Goal: Task Accomplishment & Management: Manage account settings

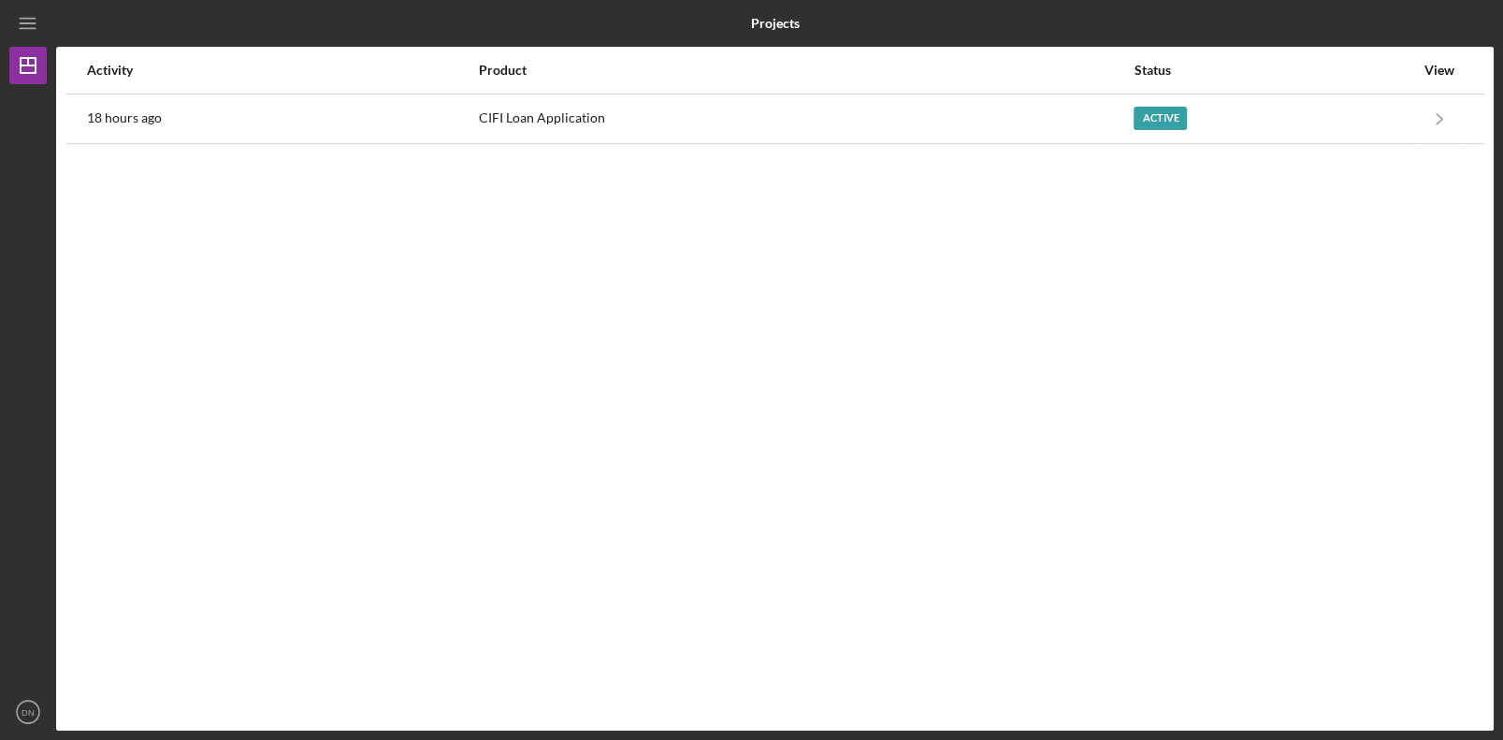
click at [755, 489] on div "Activity Product Status View 18 hours ago CIFI Loan Application Active Icon/Nav…" at bounding box center [774, 388] width 1437 height 683
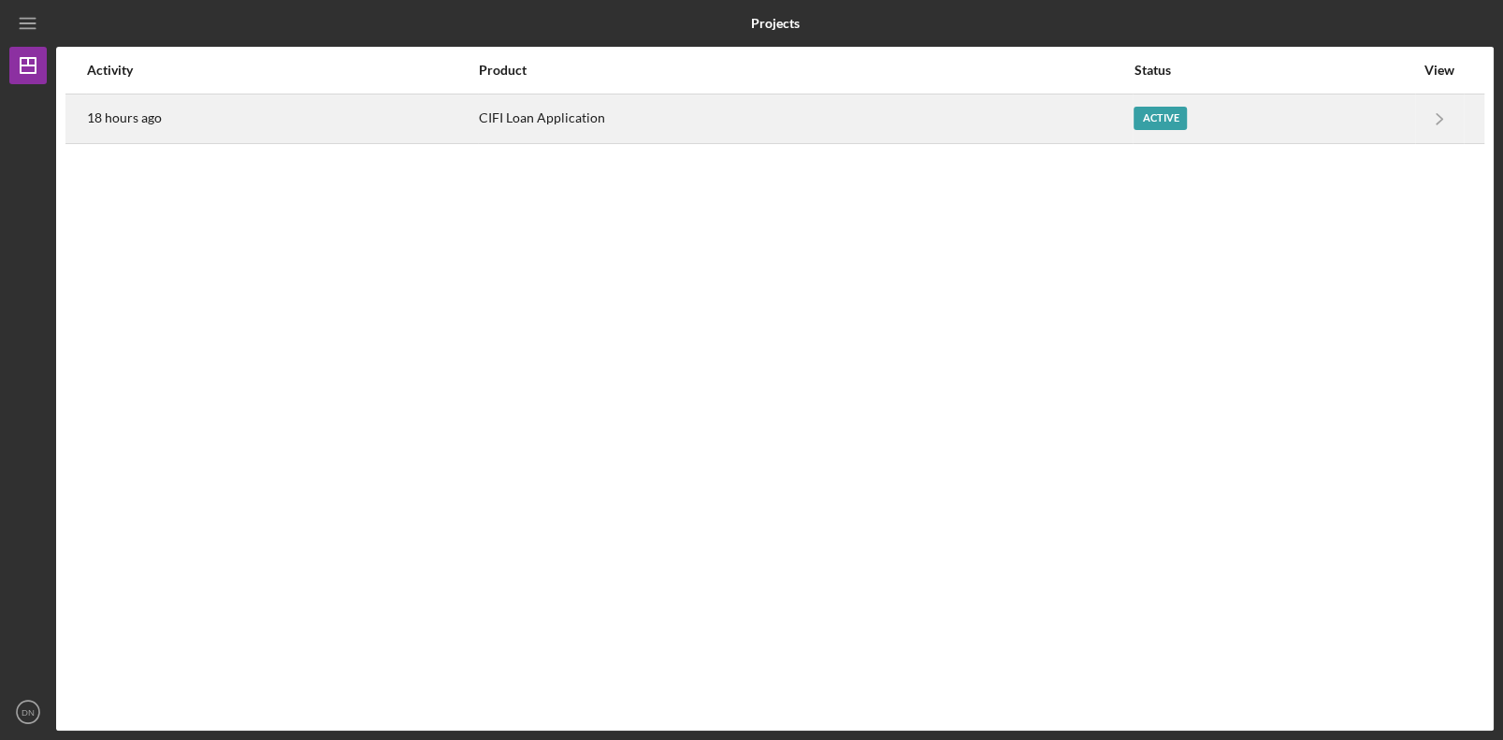
click at [303, 114] on div "18 hours ago" at bounding box center [282, 118] width 390 height 47
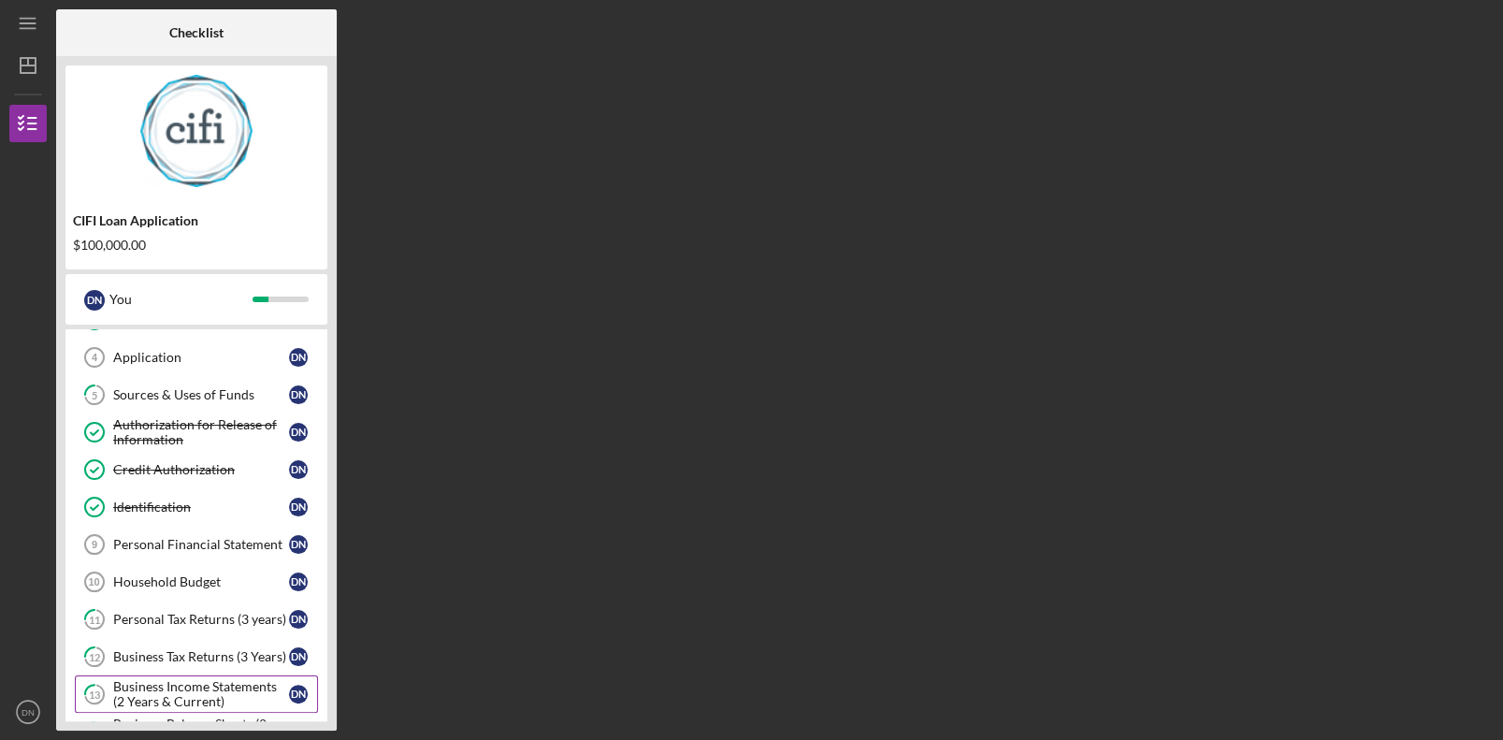
scroll to position [186, 0]
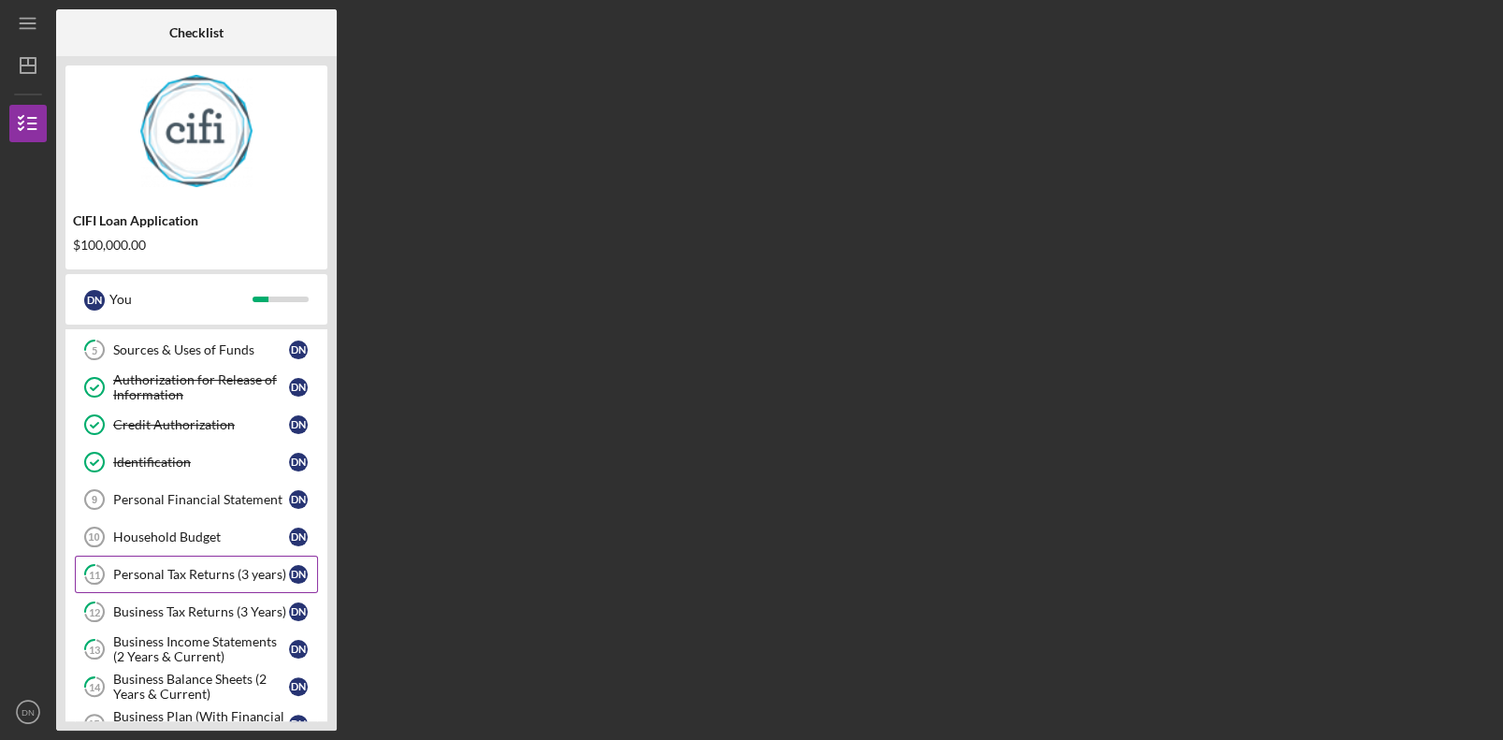
click at [202, 498] on link "11 Personal Tax Returns (3 years) D N" at bounding box center [196, 573] width 243 height 37
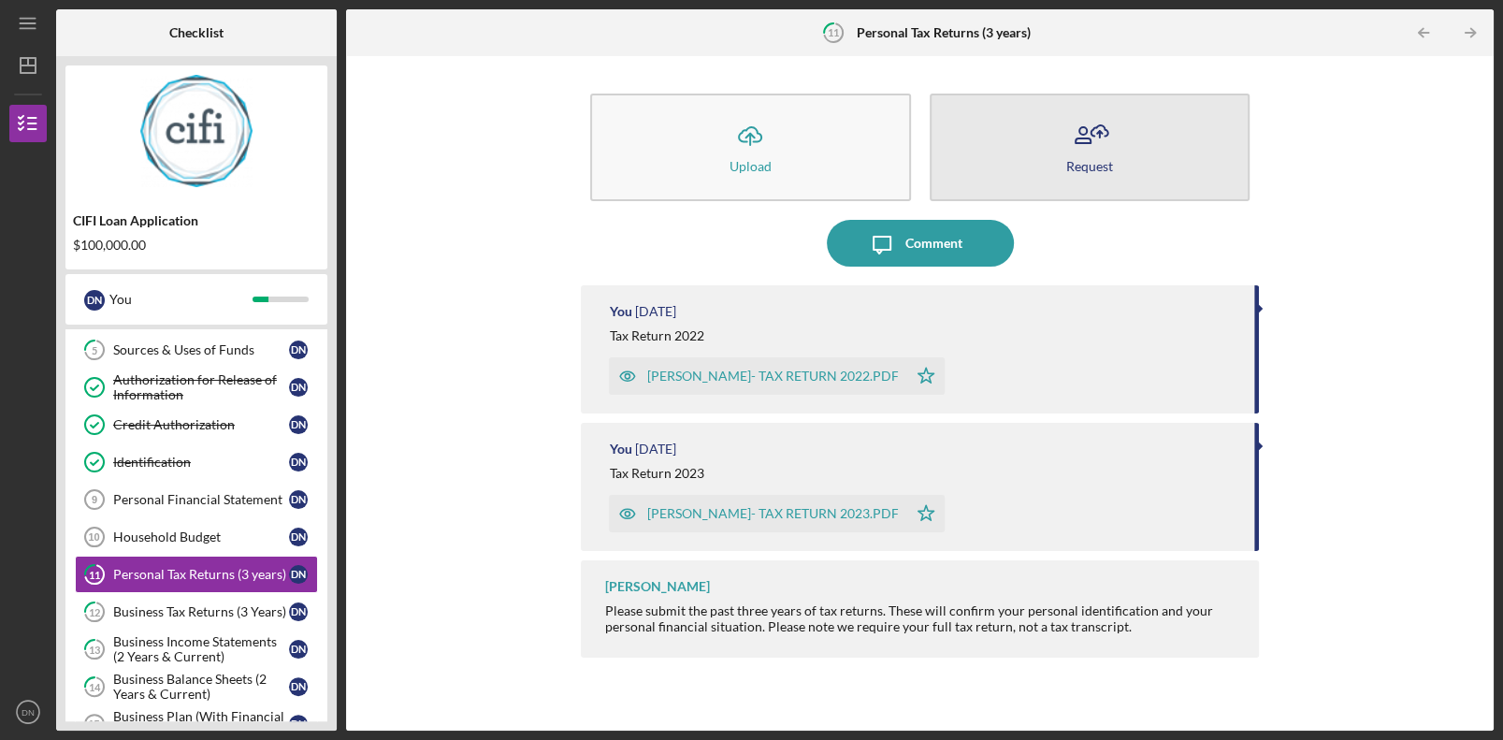
click at [942, 175] on button "Request" at bounding box center [1089, 148] width 320 height 108
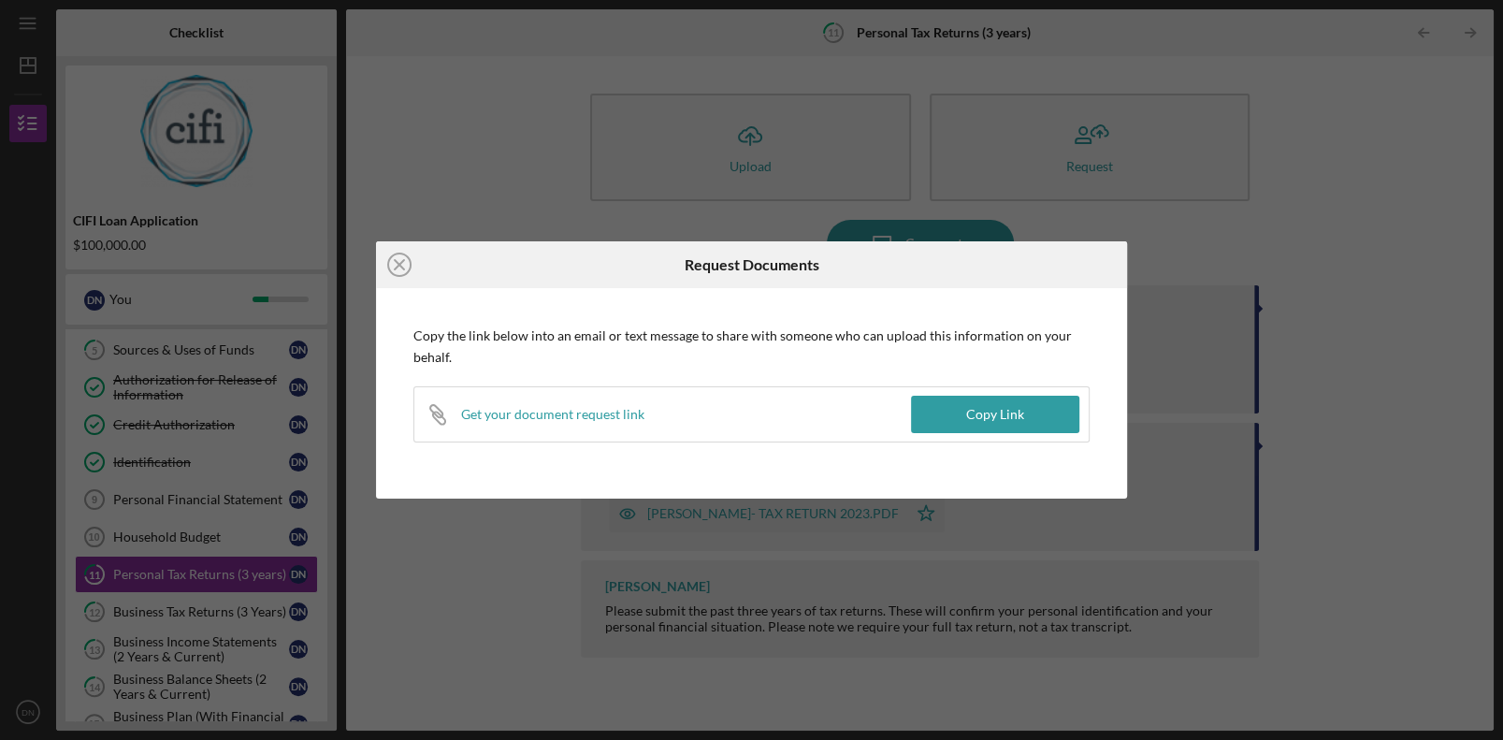
click at [583, 415] on div "Get your document request link" at bounding box center [552, 414] width 183 height 15
click at [942, 407] on div "Icon/Close Request Documents Copy the link below into an email or text message …" at bounding box center [751, 370] width 1503 height 740
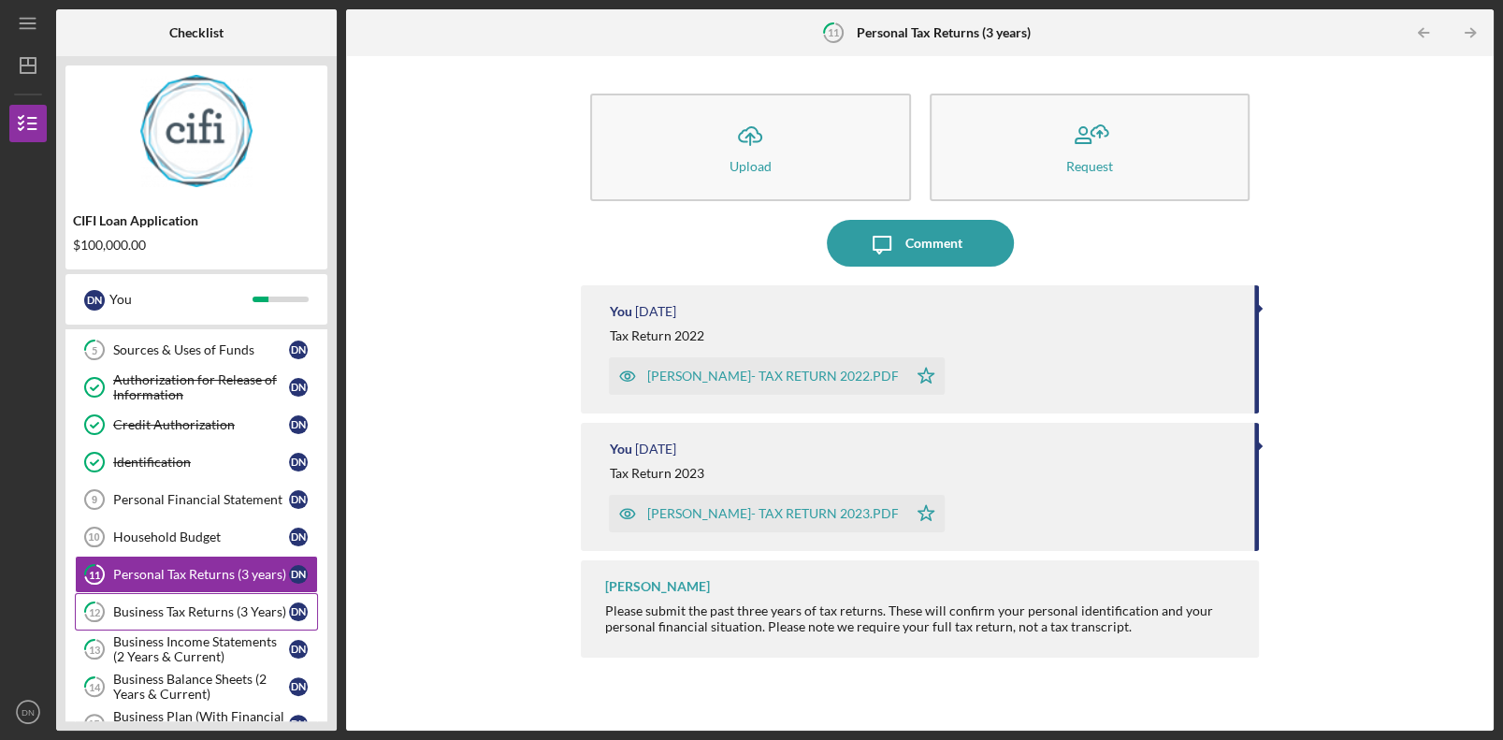
scroll to position [281, 0]
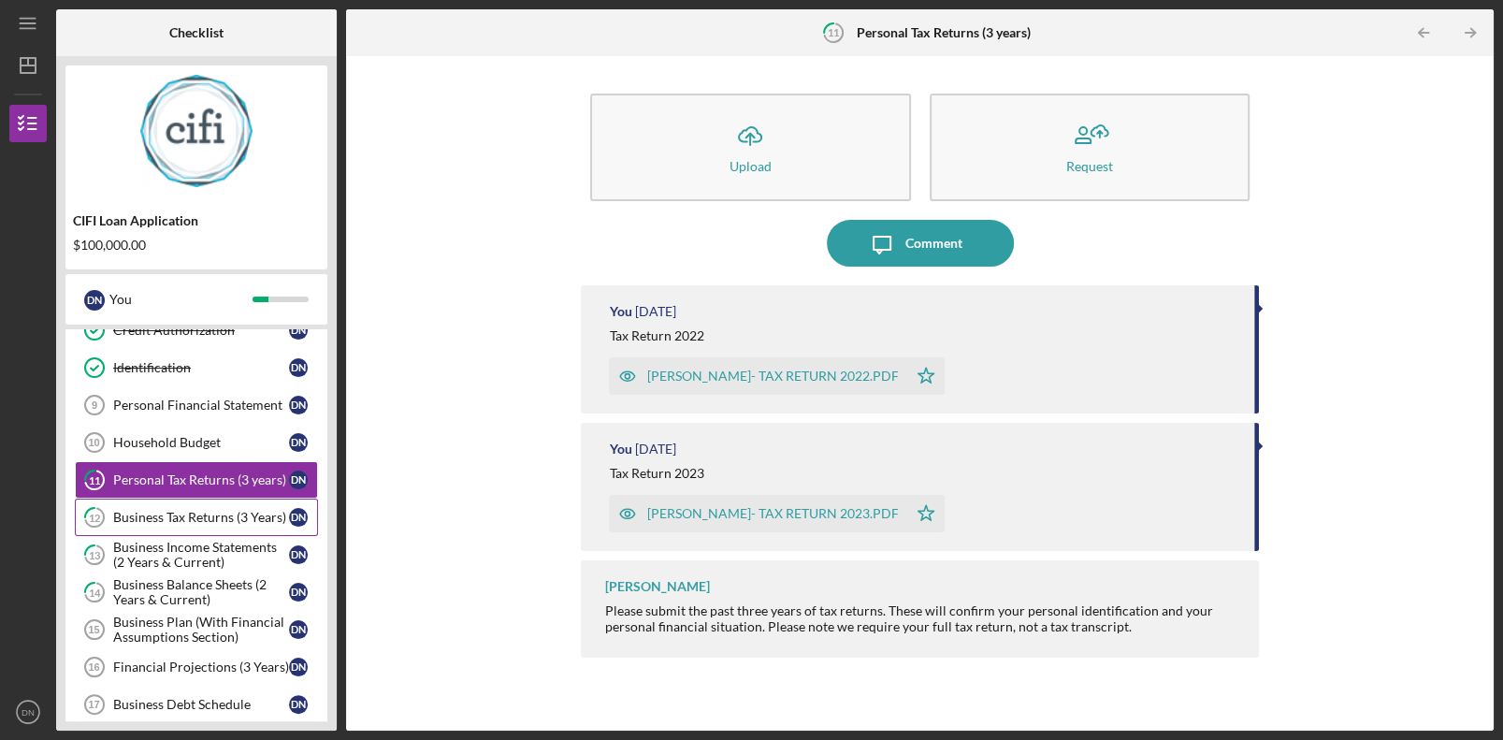
click at [195, 498] on div "Business Tax Returns (3 Years)" at bounding box center [201, 517] width 176 height 15
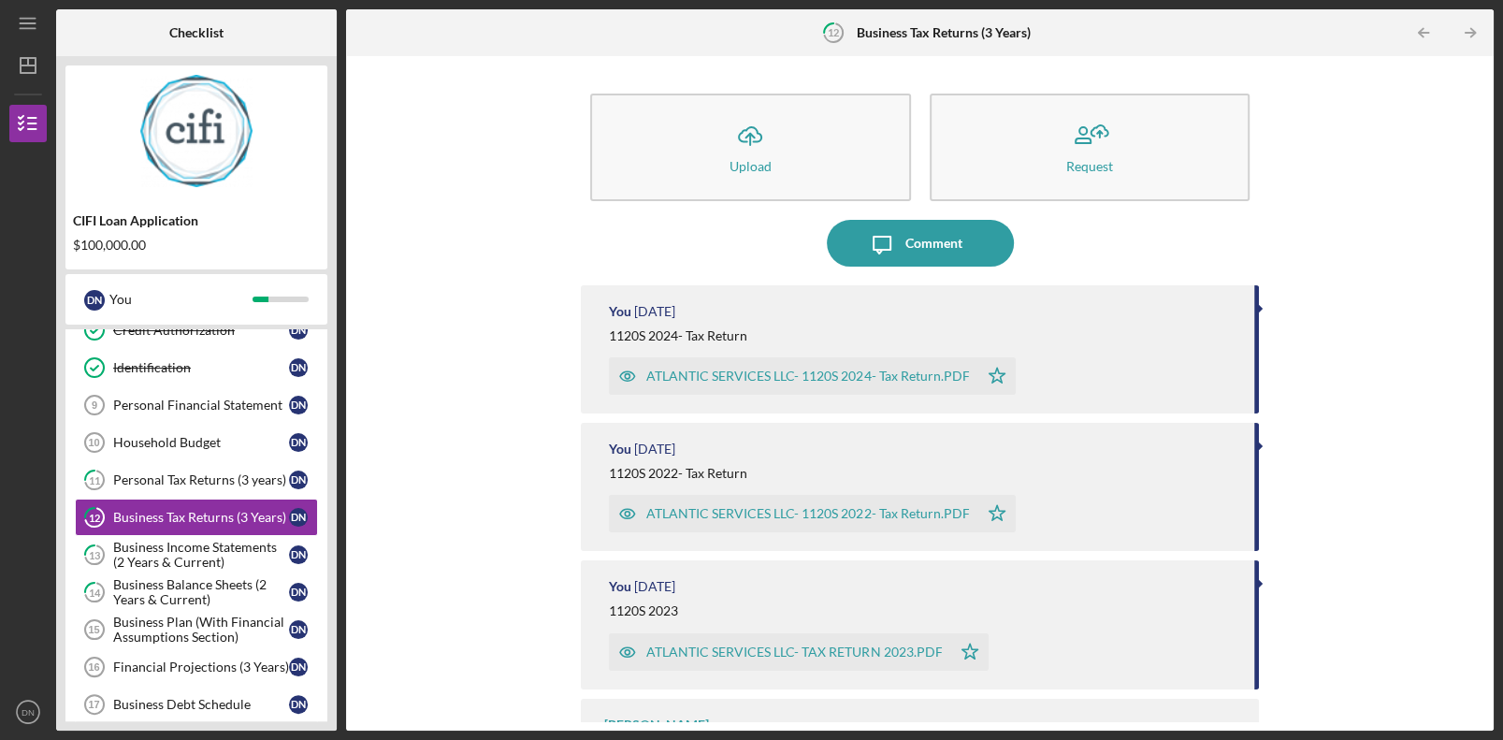
scroll to position [70, 0]
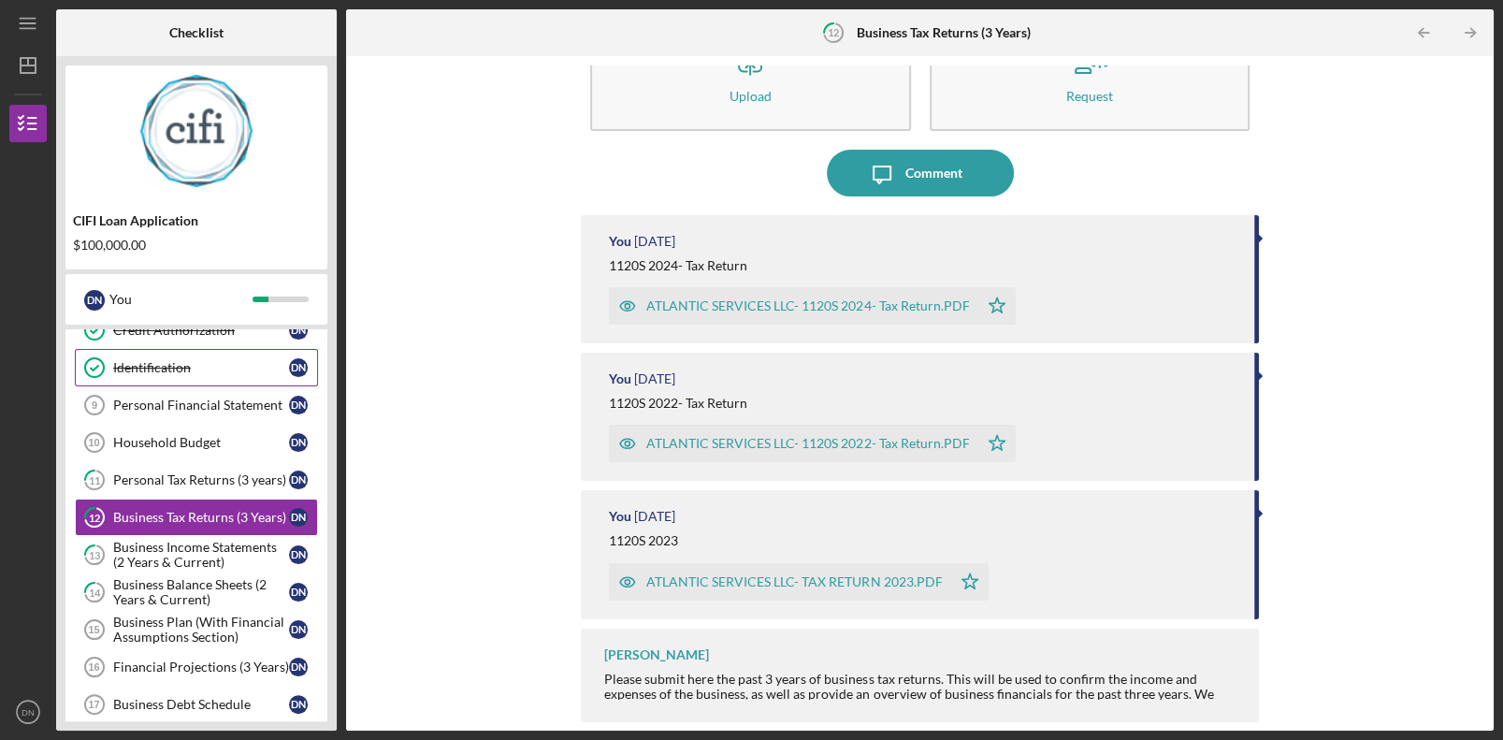
click at [186, 374] on link "Identification Identification D N" at bounding box center [196, 367] width 243 height 37
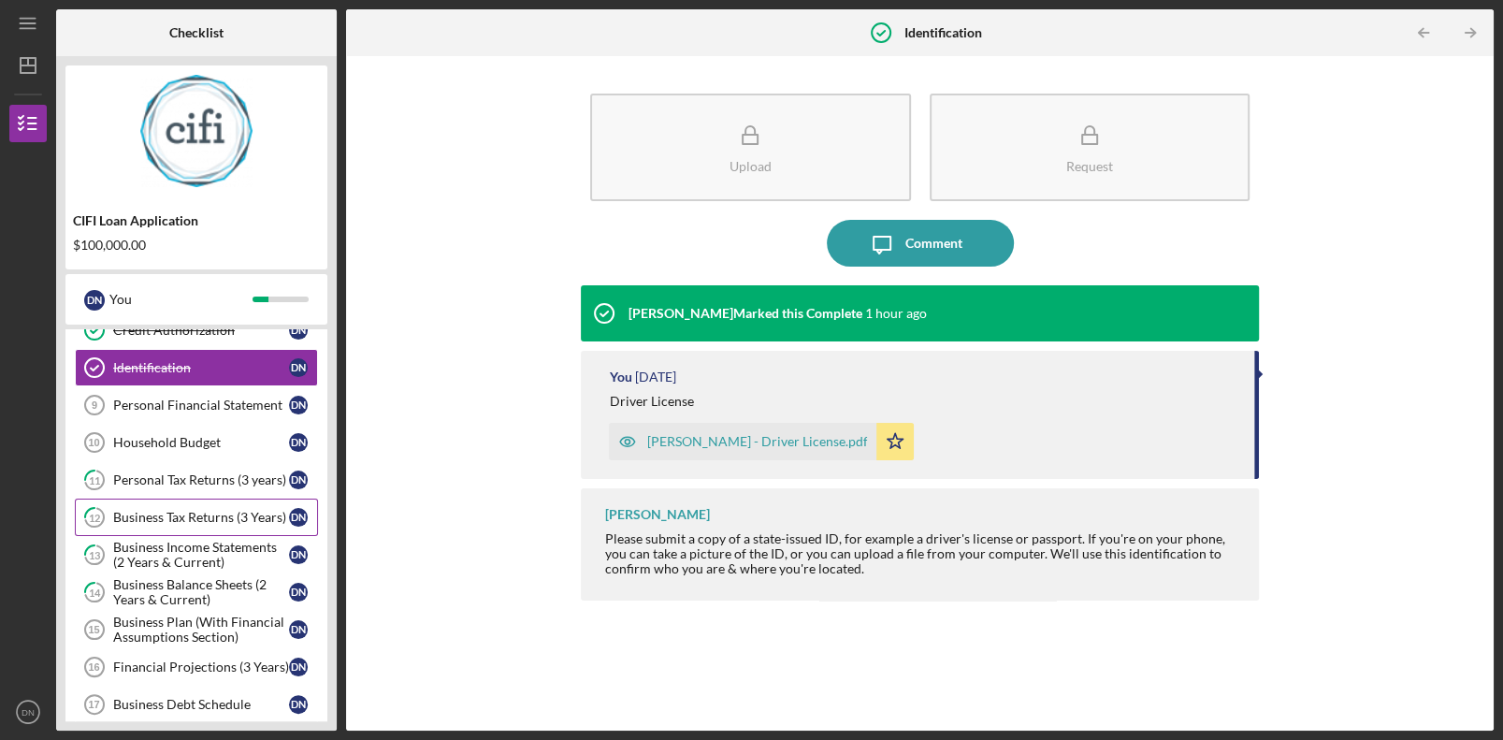
click at [185, 498] on div "Business Tax Returns (3 Years)" at bounding box center [201, 517] width 176 height 15
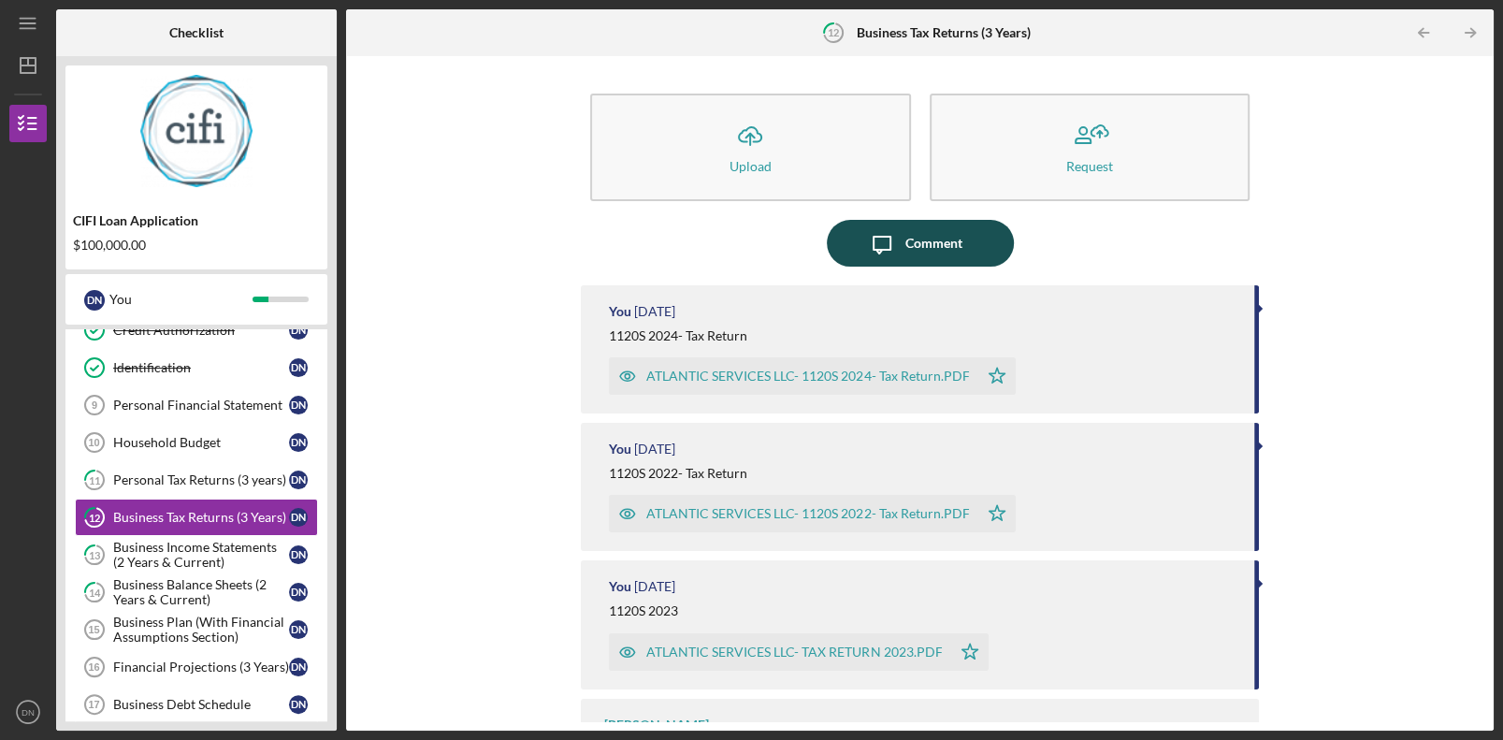
click at [894, 255] on icon "Icon/Message" at bounding box center [881, 243] width 47 height 47
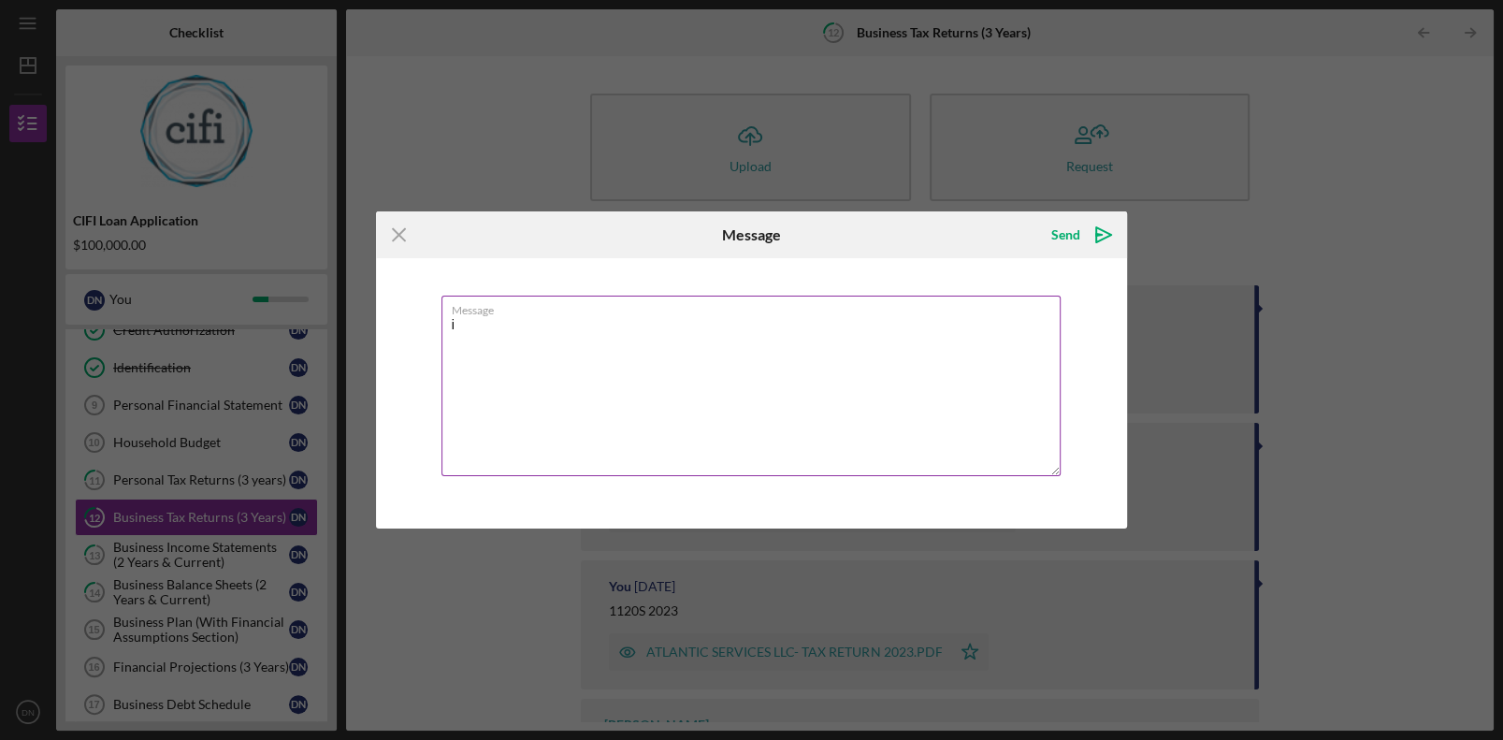
type textarea "i"
type textarea "I have submitted Business Tax Returns (3years)"
click at [942, 237] on icon "Icon/icon-invite-send" at bounding box center [1103, 234] width 47 height 47
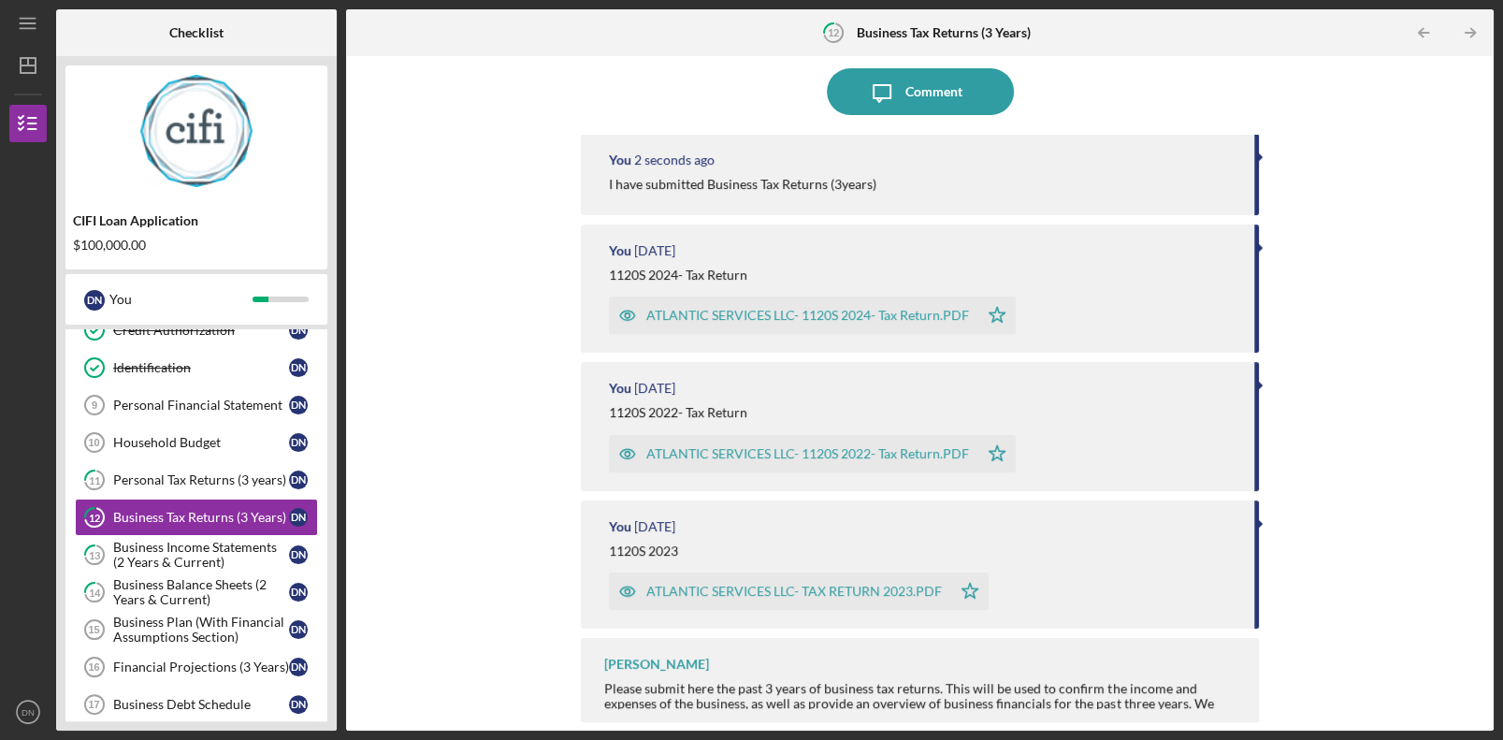
scroll to position [161, 0]
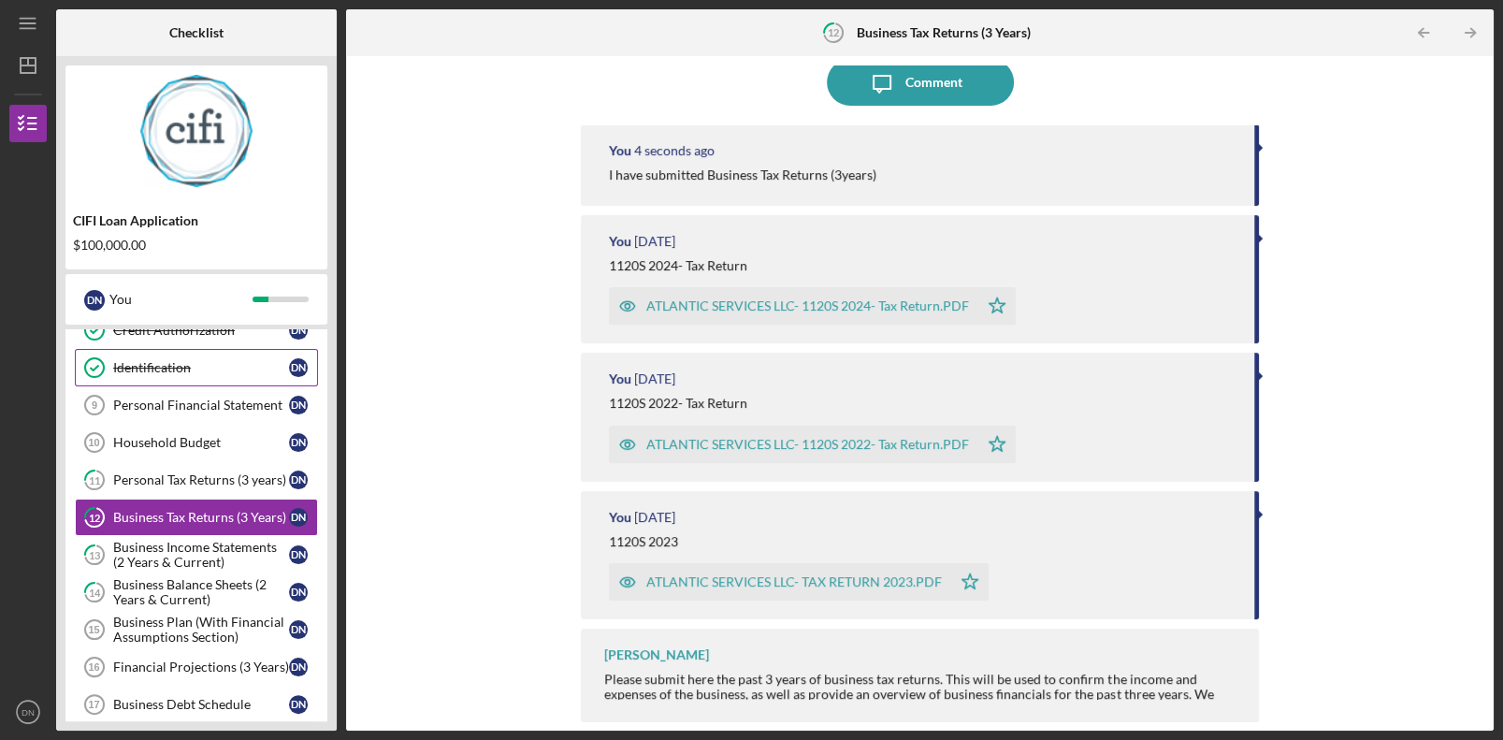
click at [164, 364] on div "Identification" at bounding box center [201, 367] width 176 height 15
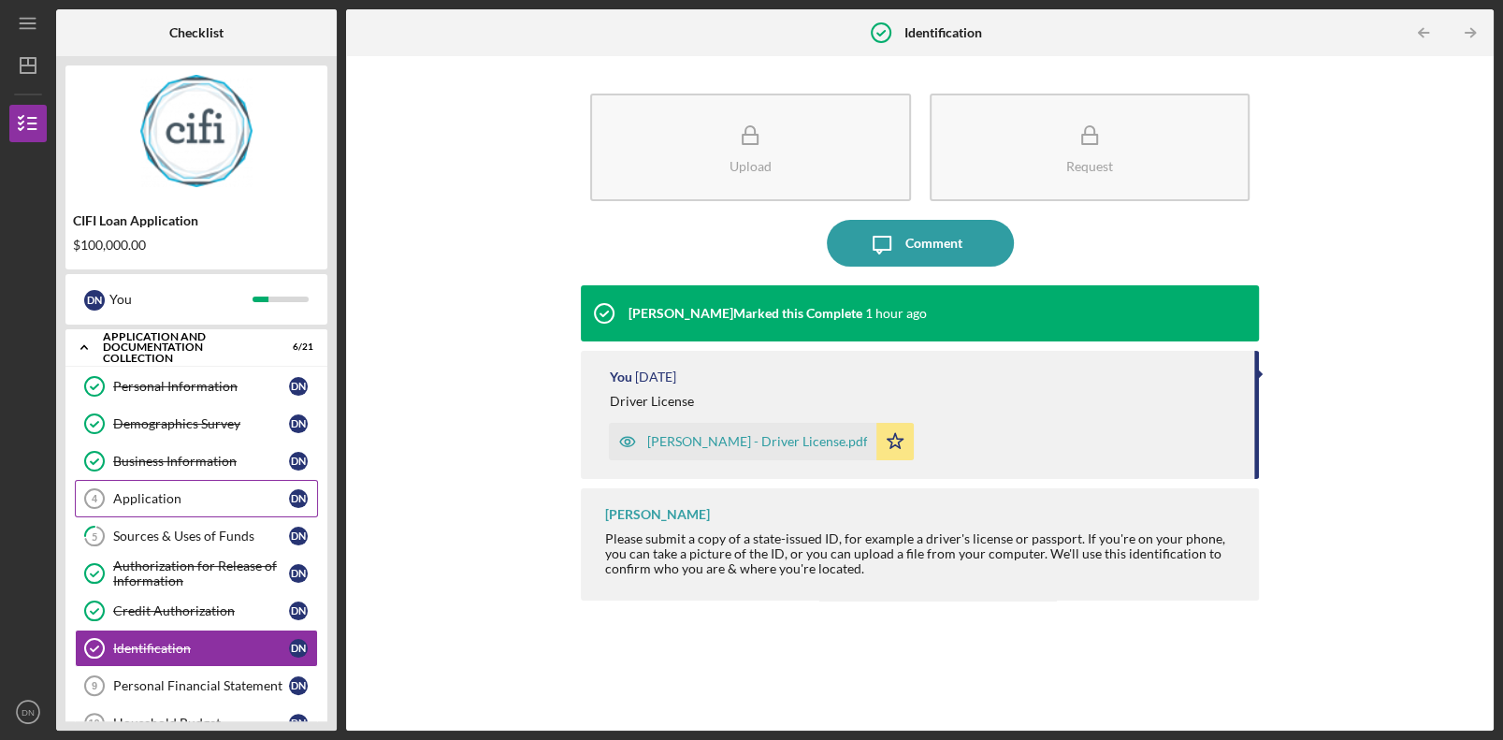
click at [212, 491] on div "Application" at bounding box center [201, 498] width 176 height 15
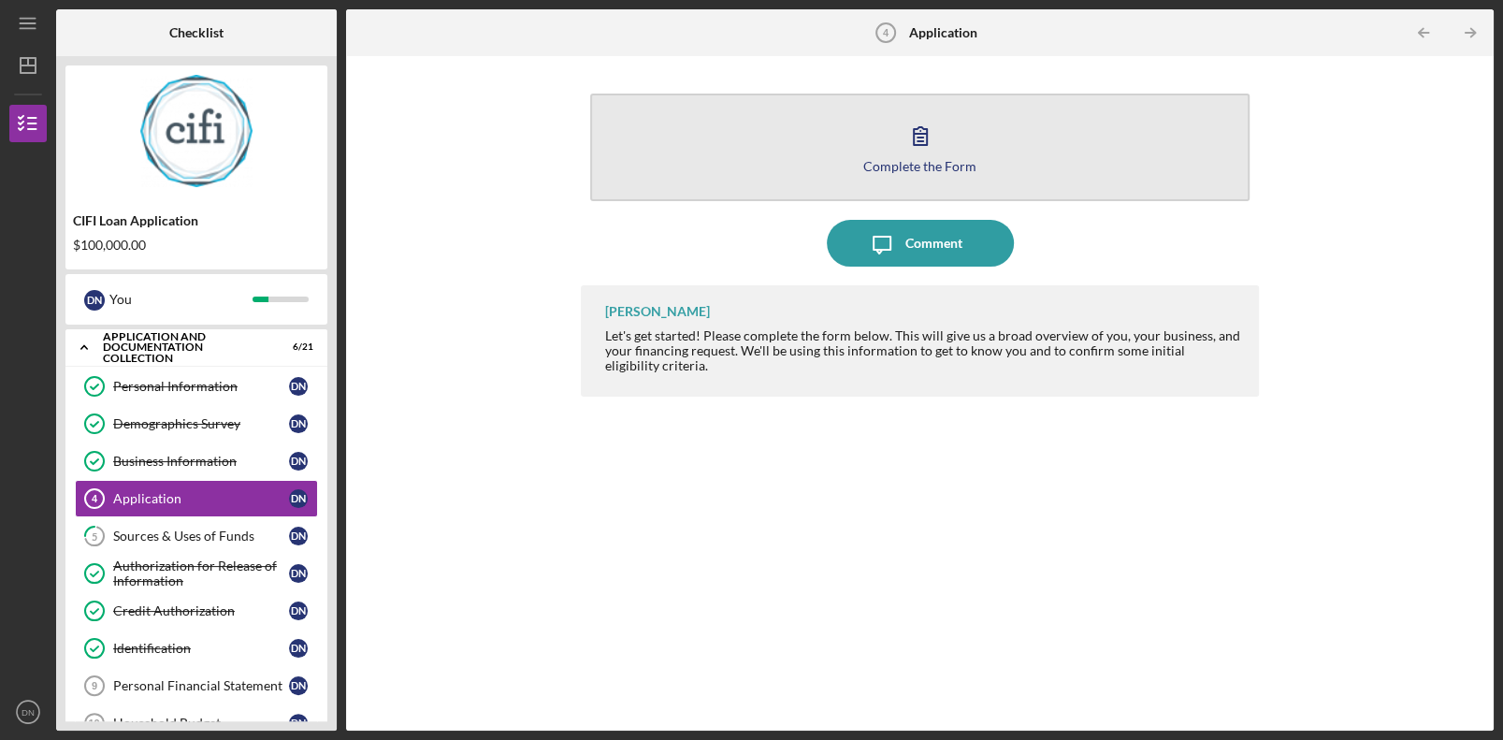
click at [941, 140] on icon "button" at bounding box center [920, 135] width 47 height 47
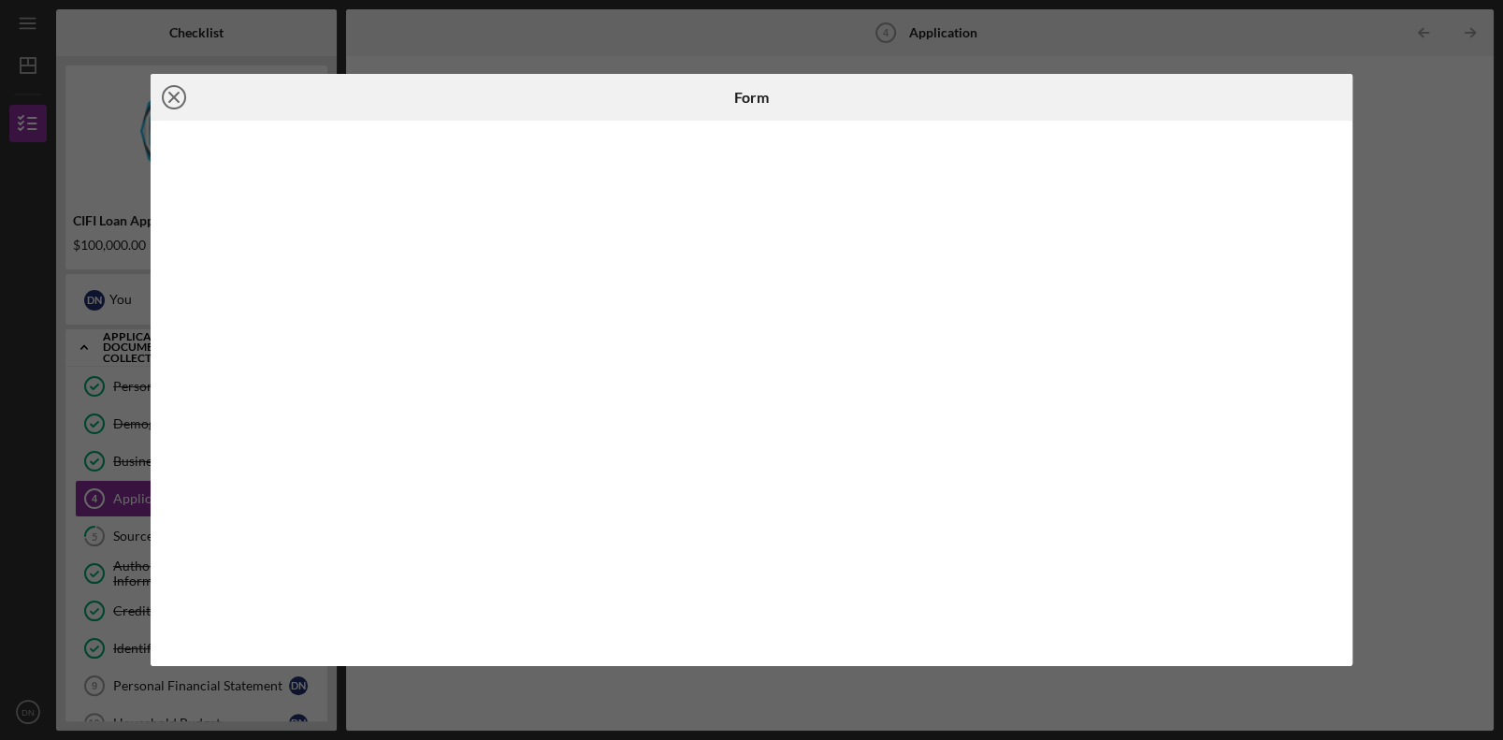
click at [174, 94] on line at bounding box center [173, 97] width 9 height 9
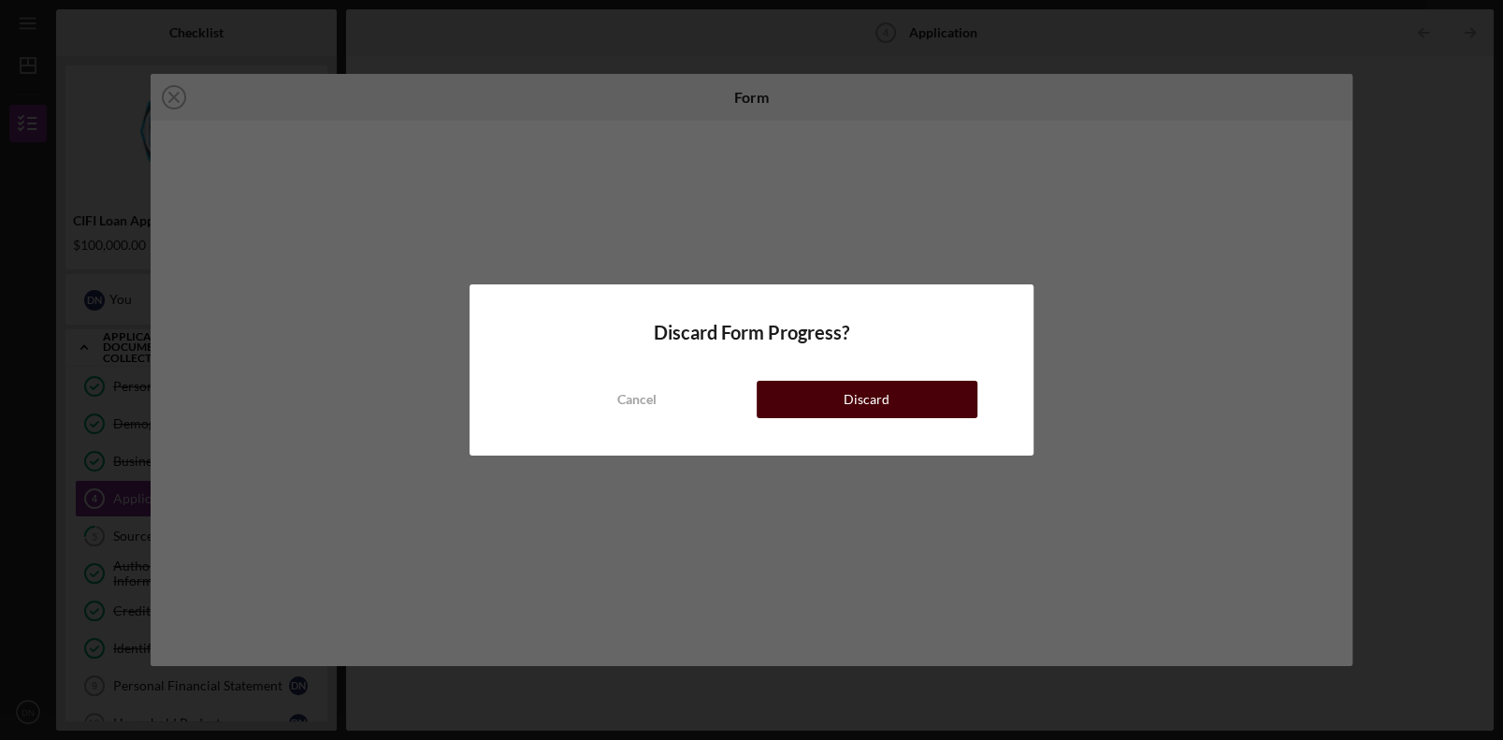
click at [857, 391] on div "Discard" at bounding box center [866, 399] width 46 height 37
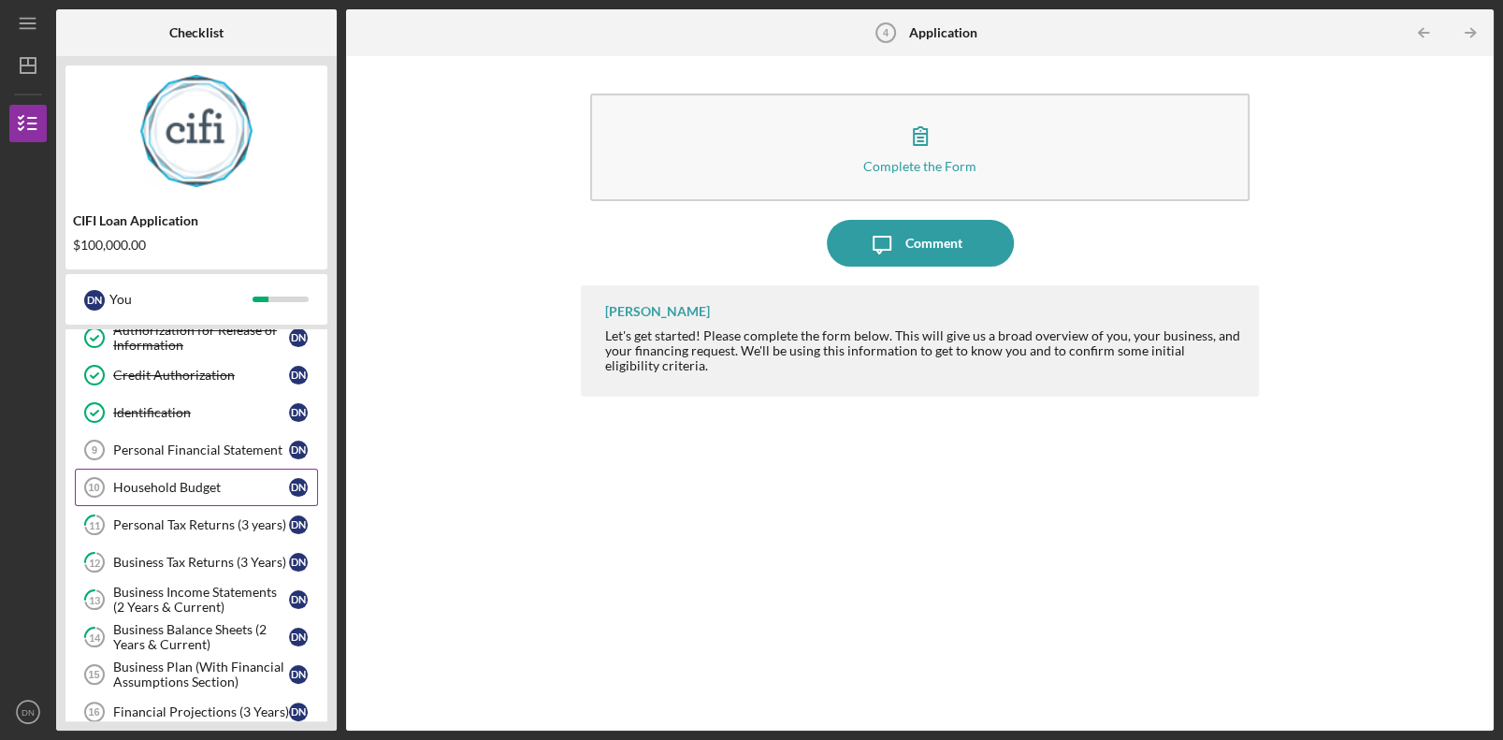
scroll to position [281, 0]
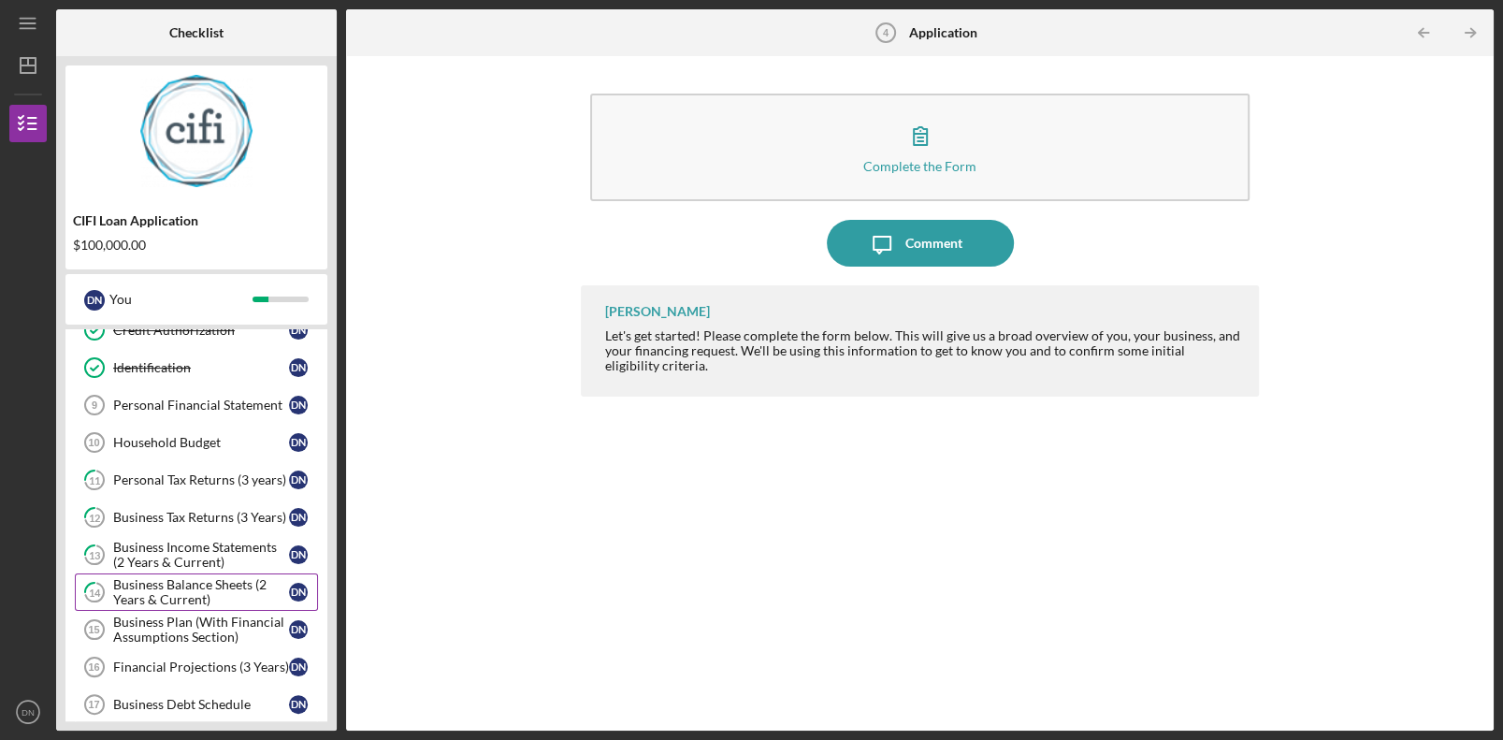
click at [217, 498] on div "Business Balance Sheets (2 Years & Current)" at bounding box center [201, 592] width 176 height 30
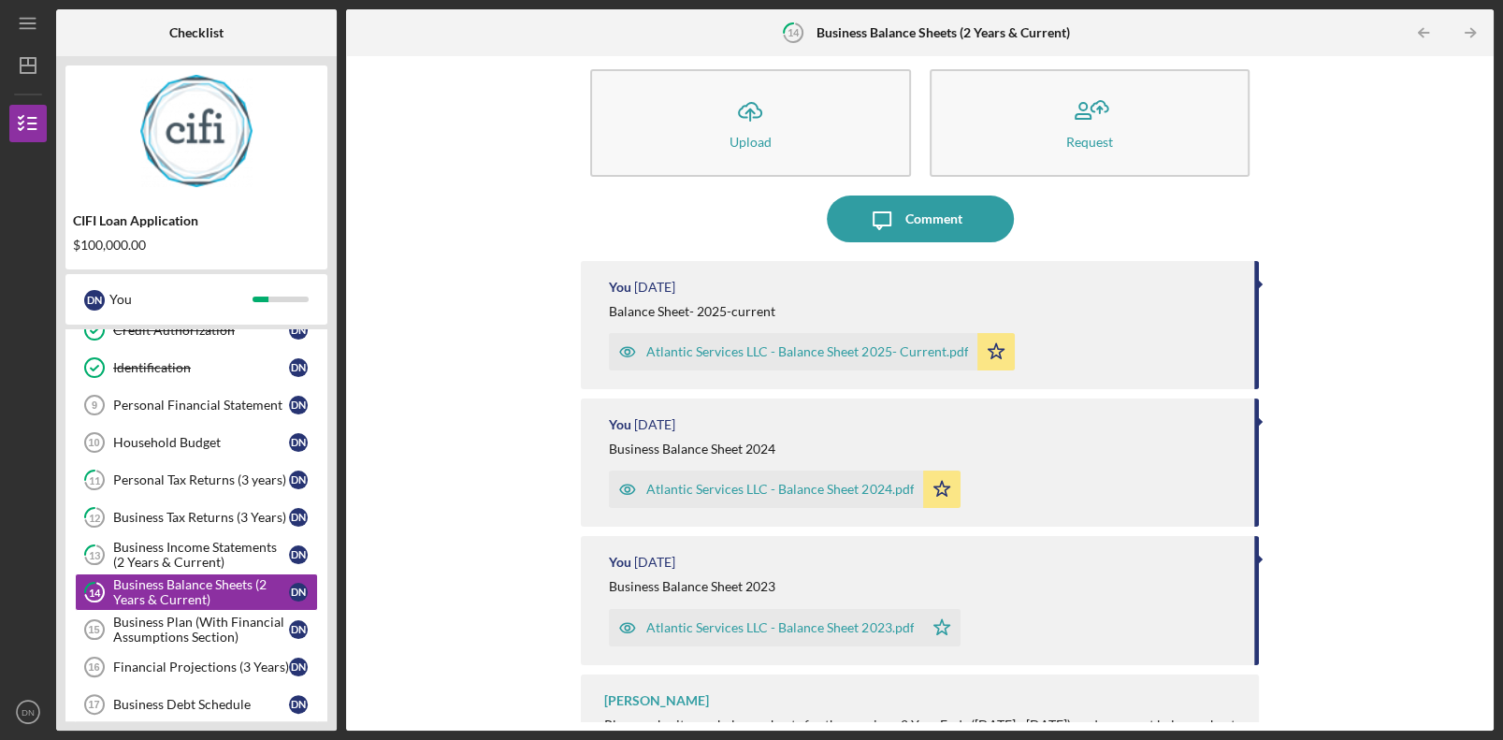
scroll to position [70, 0]
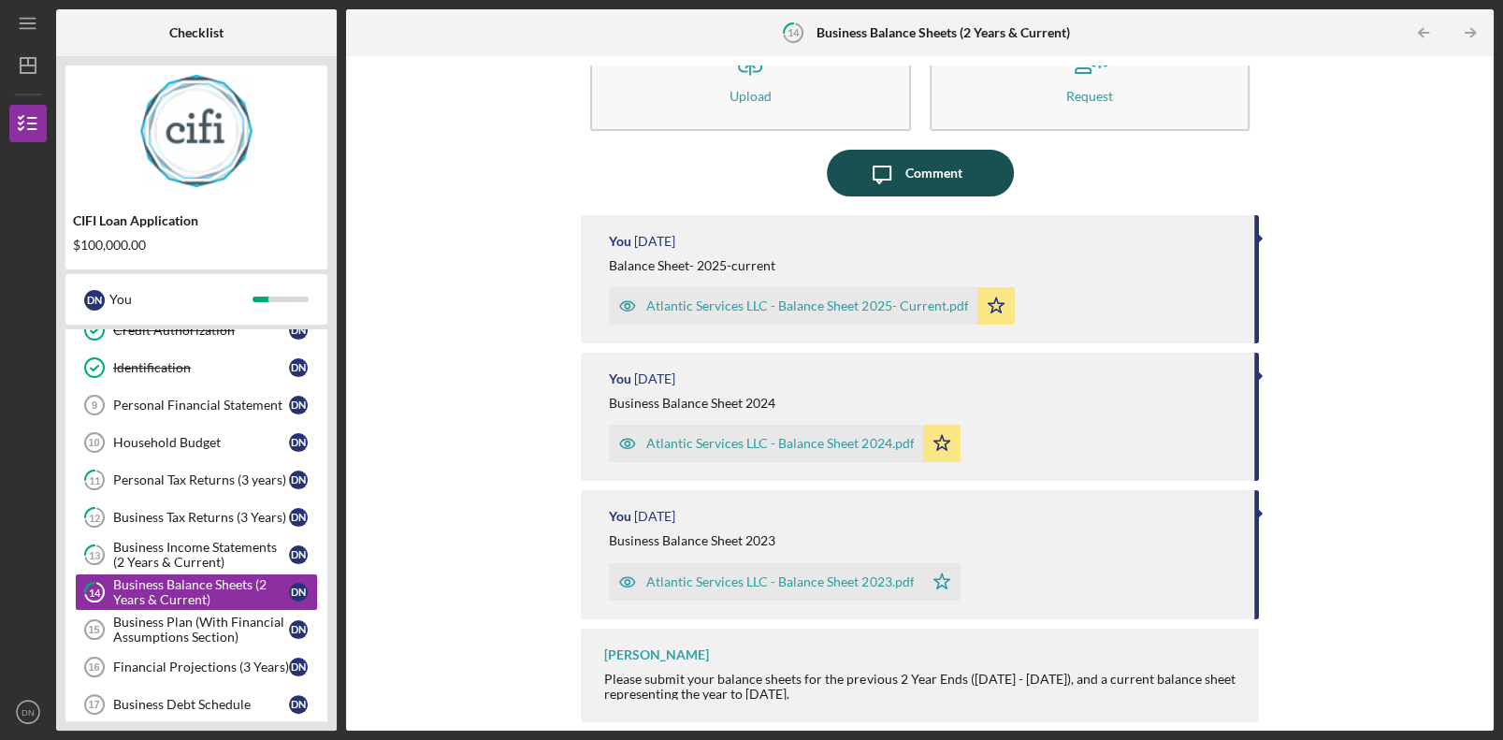
click at [919, 171] on div "Comment" at bounding box center [933, 173] width 57 height 47
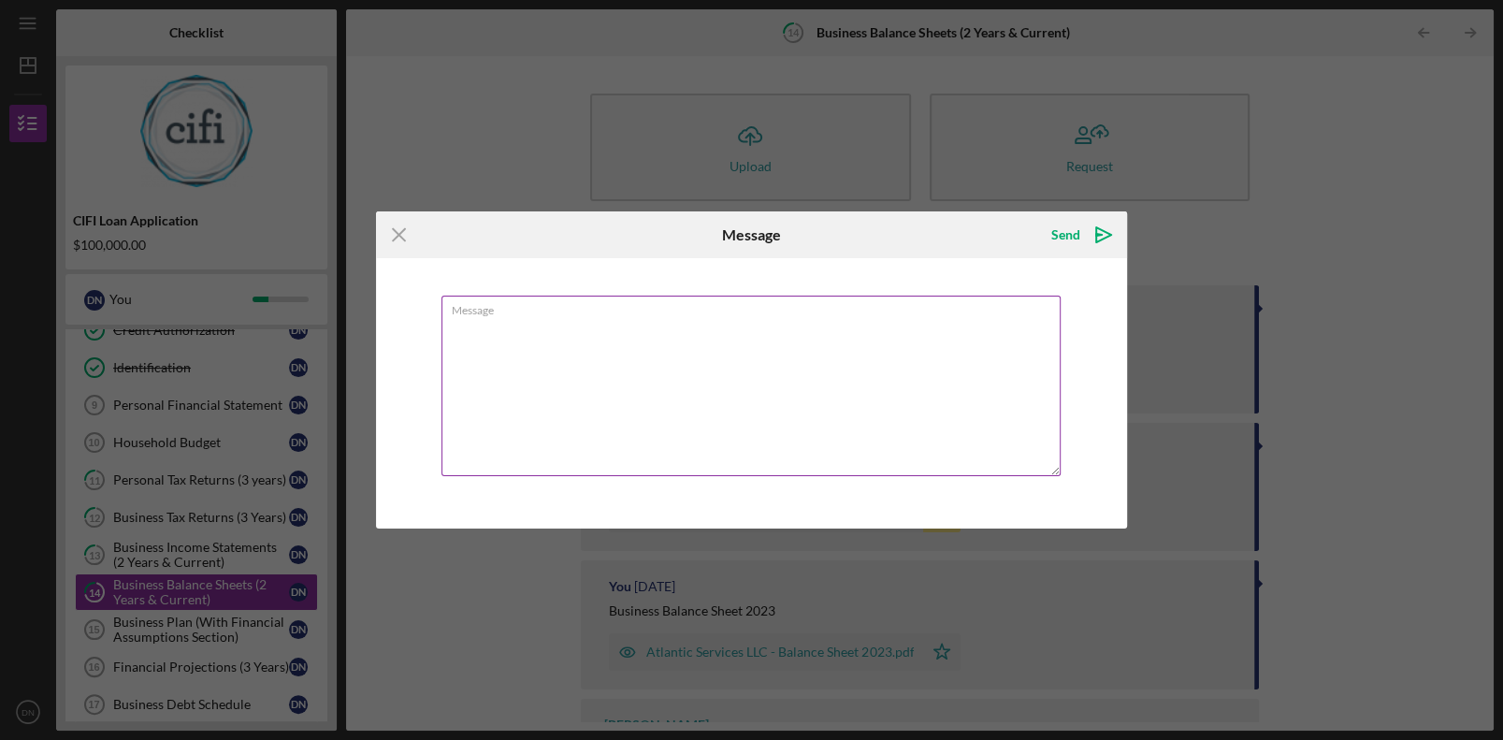
click at [680, 327] on textarea "Message" at bounding box center [751, 385] width 620 height 180
drag, startPoint x: 840, startPoint y: 326, endPoint x: 404, endPoint y: 312, distance: 435.9
click at [404, 312] on div "Message I have submitted 2 years balance sheet and current for this year" at bounding box center [752, 392] width 752 height 269
click at [942, 410] on textarea "I have submitted 2 years balance sheet and current for this year" at bounding box center [751, 385] width 620 height 180
type textarea "I have submitted 2 years balance sheet and current for this year"
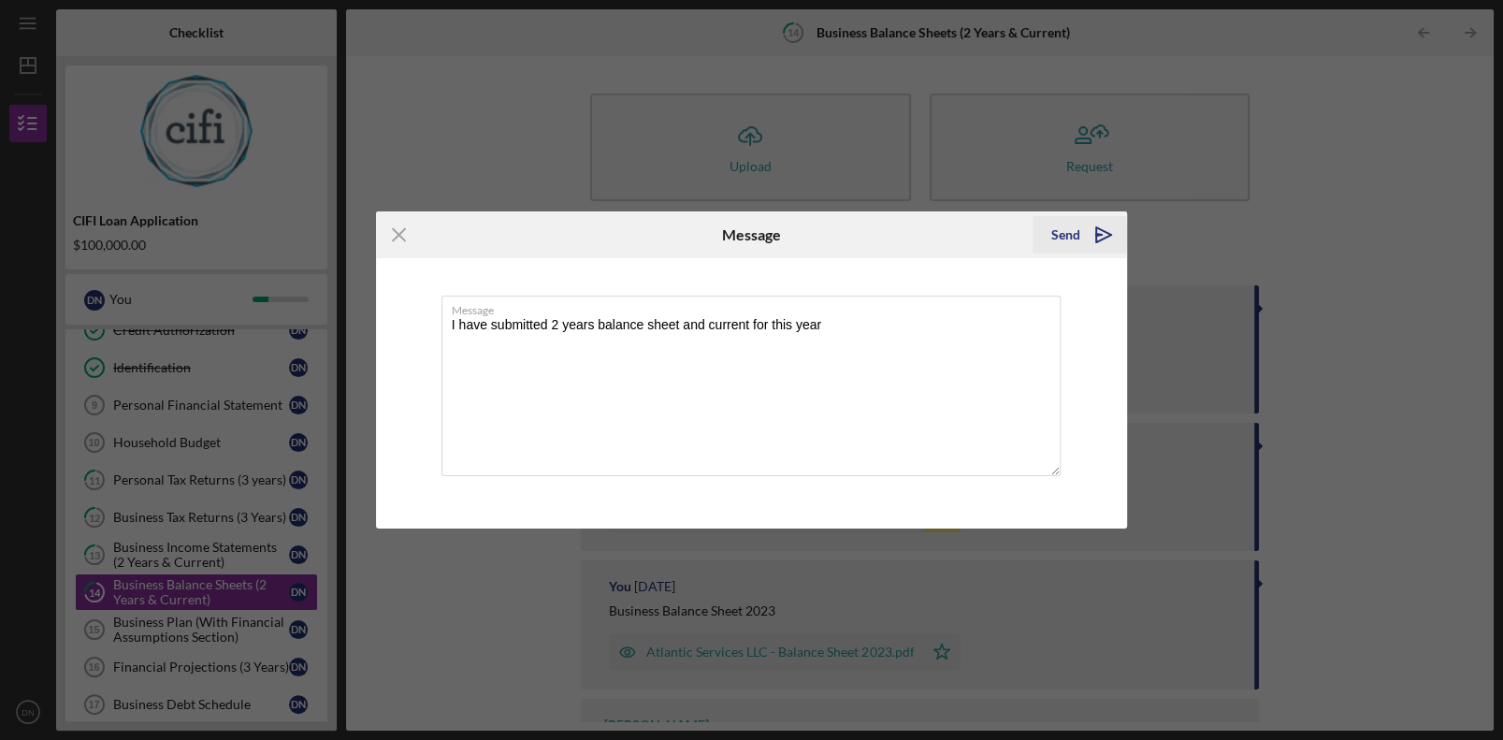
click at [942, 237] on polygon "submit" at bounding box center [1103, 234] width 15 height 15
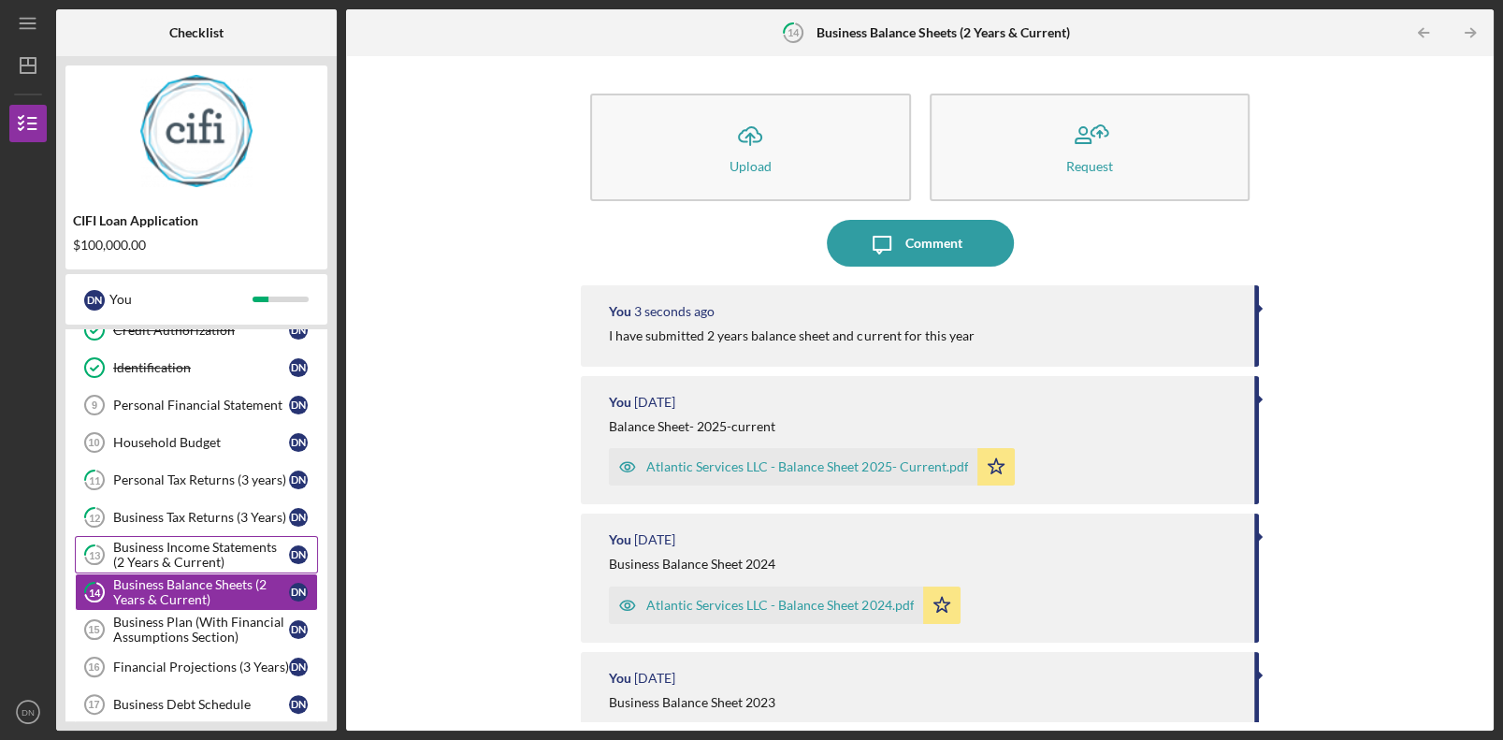
click at [222, 498] on div "Business Income Statements (2 Years & Current)" at bounding box center [201, 555] width 176 height 30
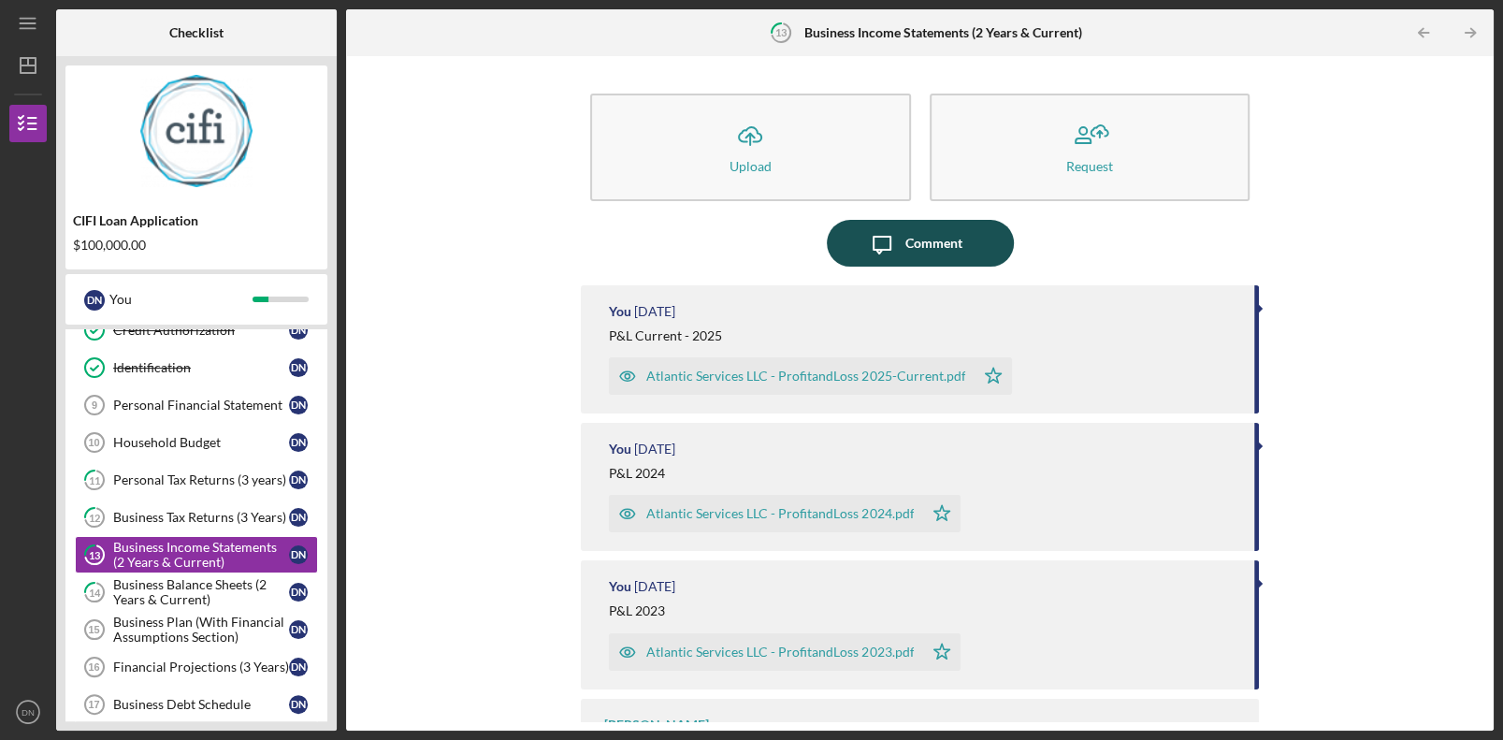
click at [920, 245] on div "Comment" at bounding box center [933, 243] width 57 height 47
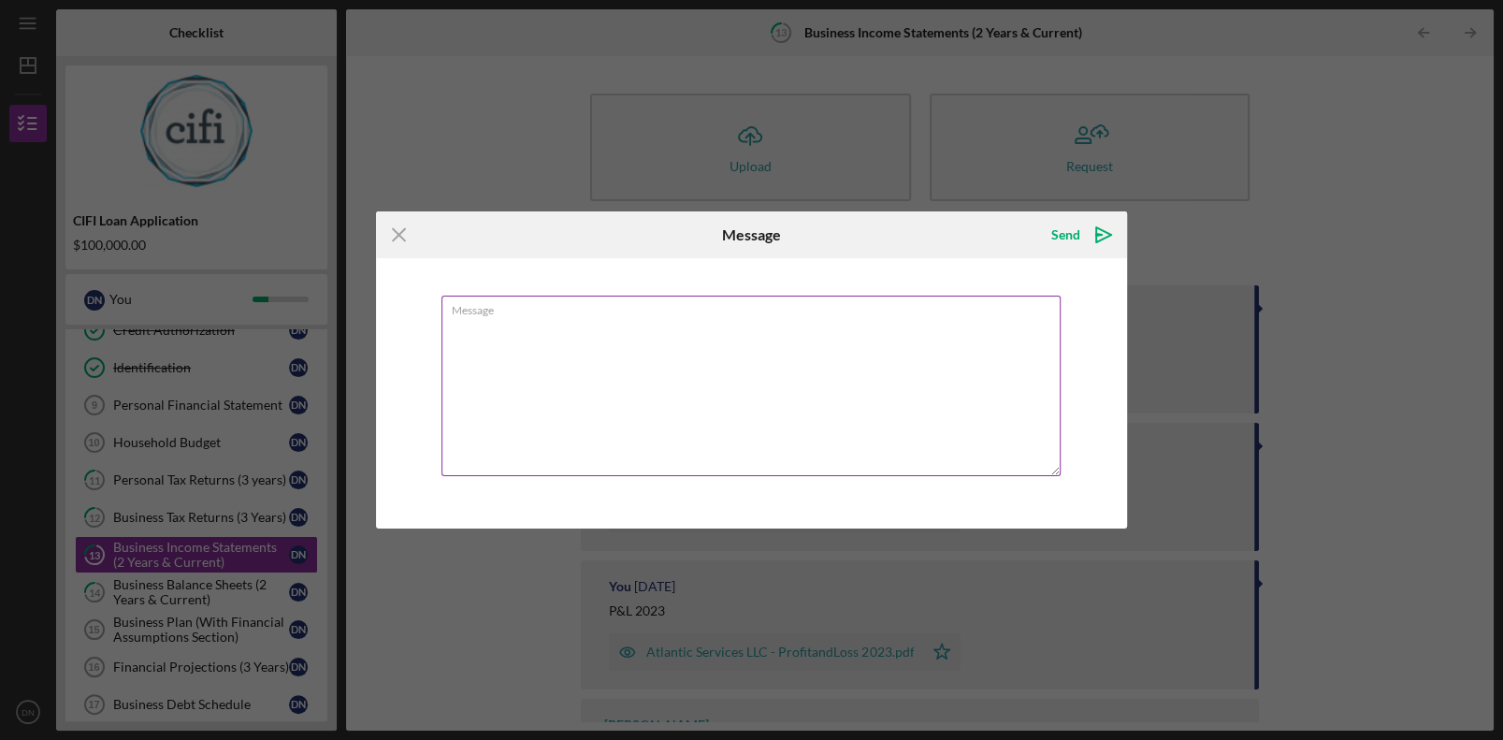
click at [713, 358] on textarea "Message" at bounding box center [751, 385] width 620 height 180
drag, startPoint x: 676, startPoint y: 324, endPoint x: 600, endPoint y: 334, distance: 76.3
click at [600, 334] on textarea "I have submitted 2 years balance sheet and current for this year" at bounding box center [751, 385] width 620 height 180
click at [630, 324] on textarea "I have submitted 2 years Profit and current for this year" at bounding box center [751, 385] width 620 height 180
type textarea "I have submitted 2 years Profit & Loss and current for this year"
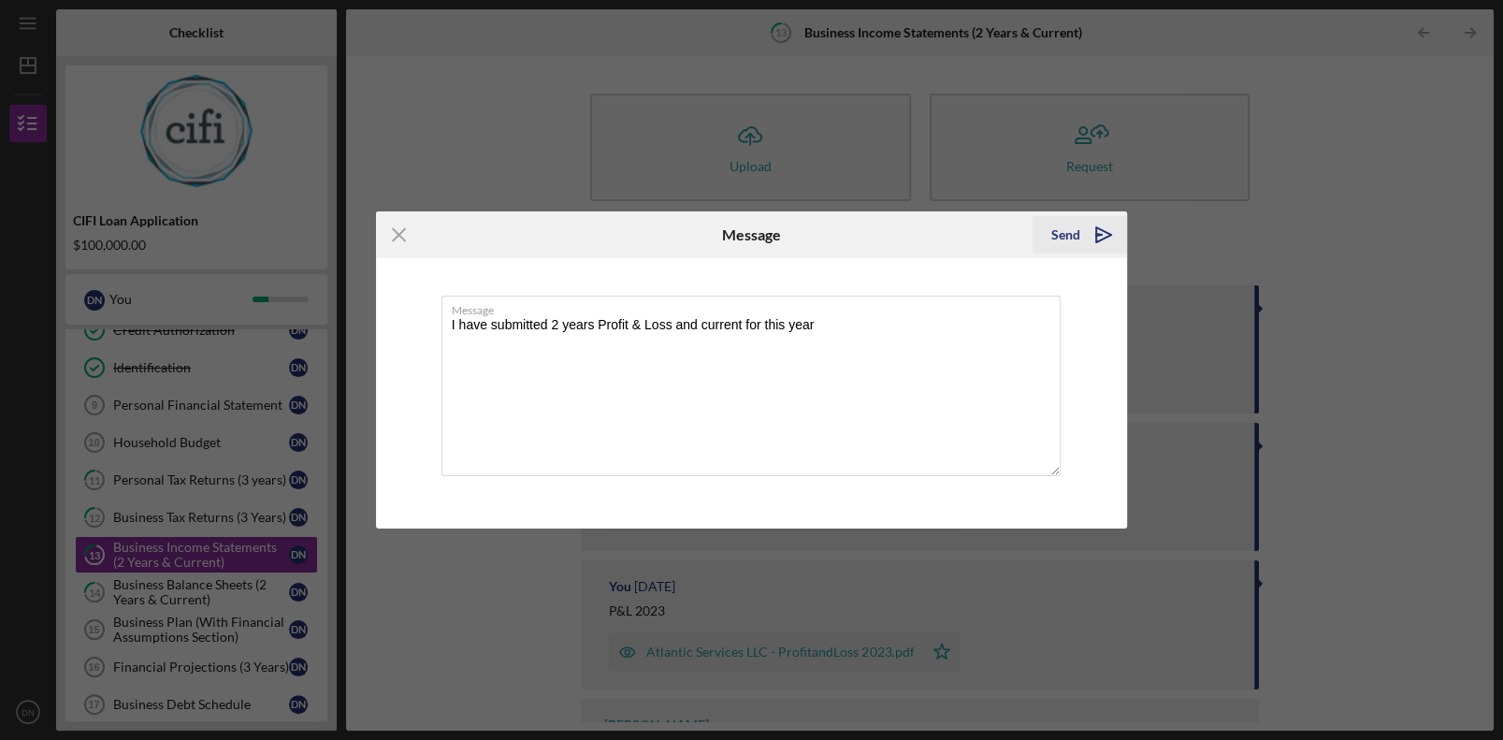
click at [942, 236] on div "Send" at bounding box center [1065, 234] width 29 height 37
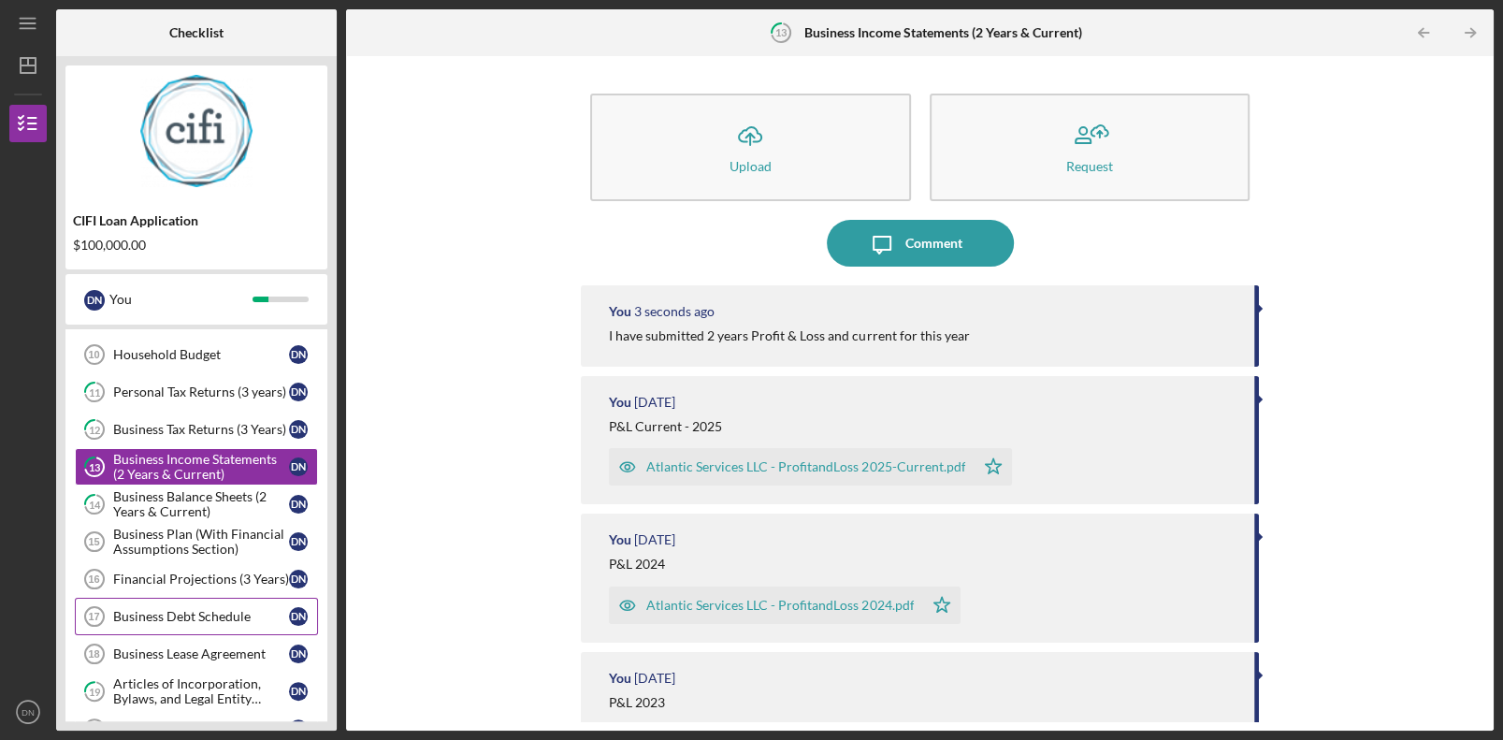
scroll to position [373, 0]
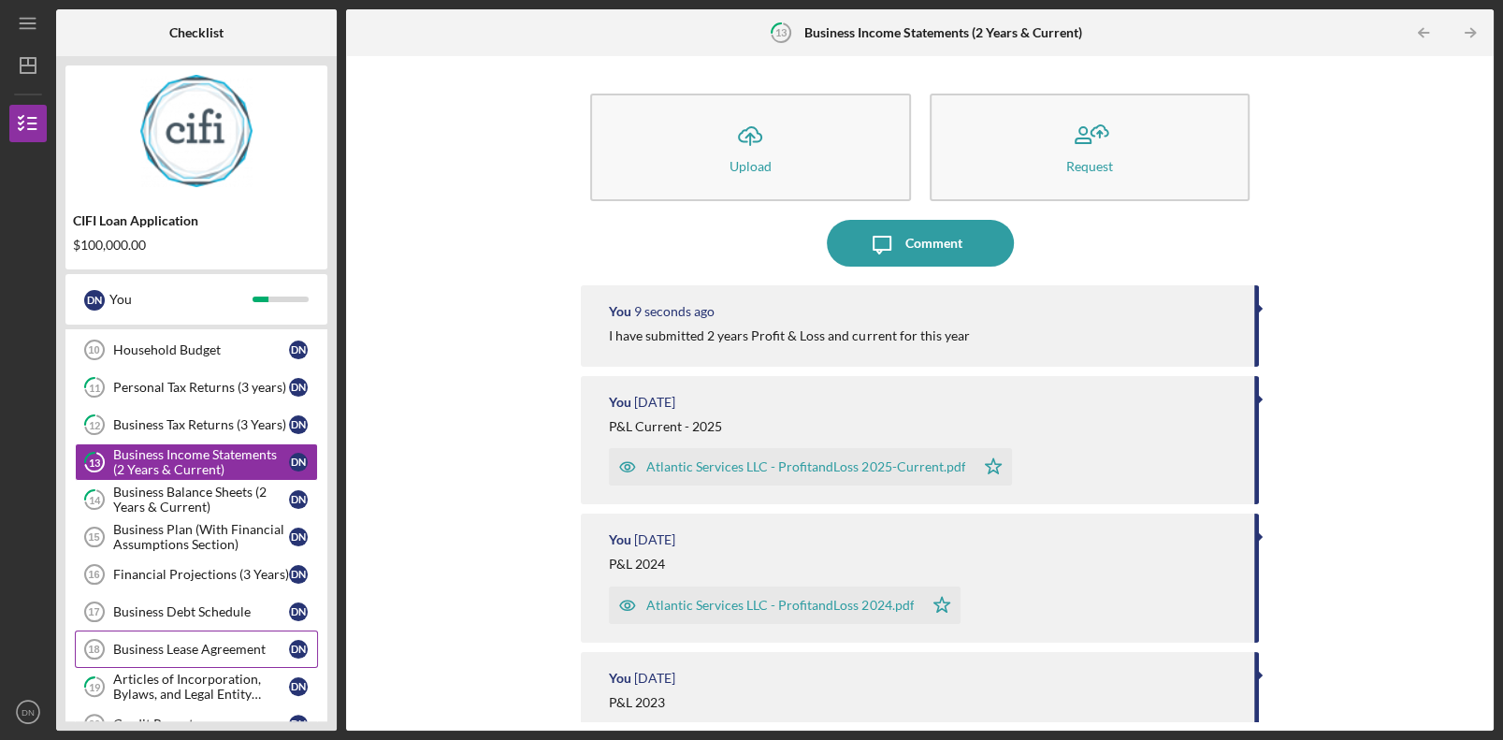
click at [202, 498] on div "Business Lease Agreement" at bounding box center [201, 648] width 176 height 15
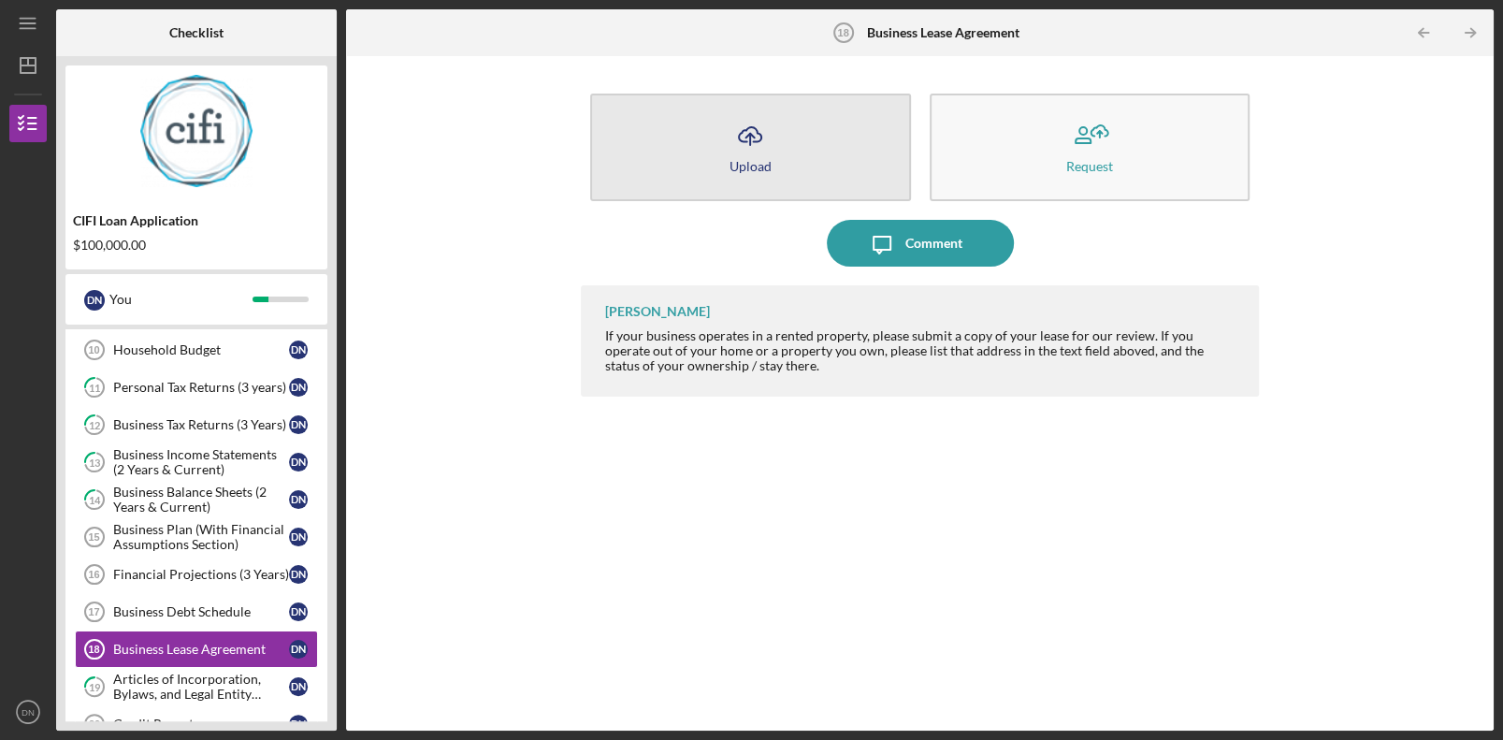
click at [743, 159] on div "Upload" at bounding box center [750, 166] width 42 height 14
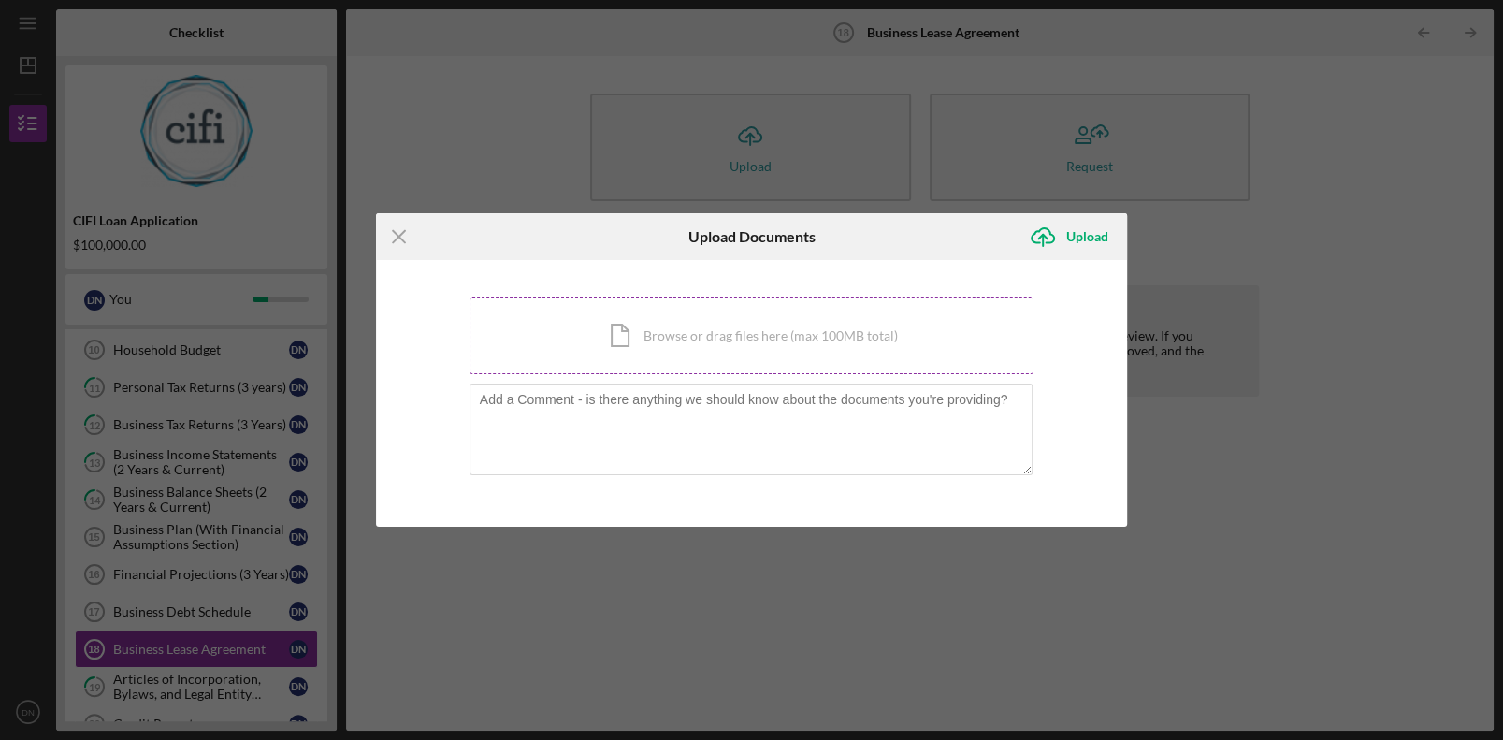
click at [638, 341] on div "Icon/Document Browse or drag files here (max 100MB total) Tap to choose files o…" at bounding box center [751, 335] width 565 height 77
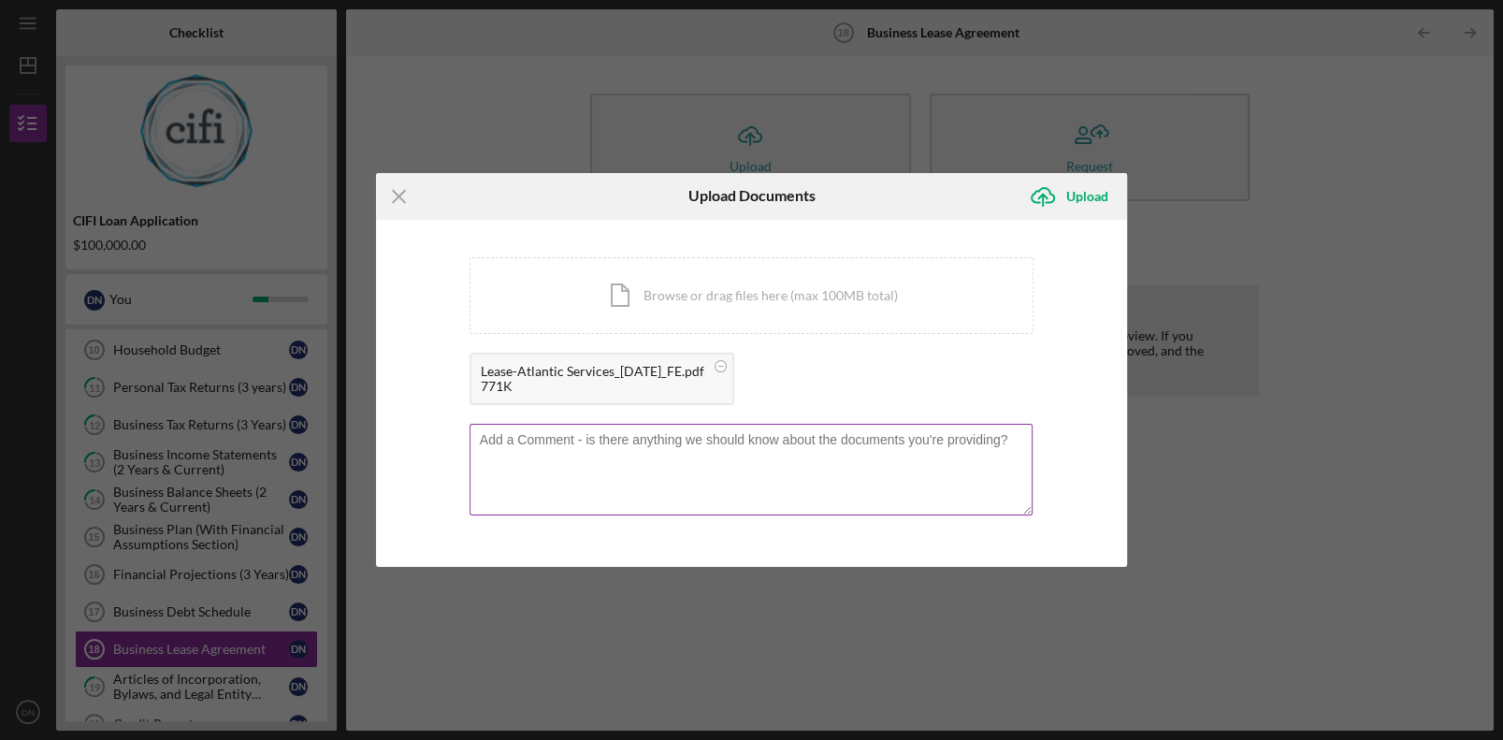
click at [736, 457] on textarea at bounding box center [751, 470] width 564 height 92
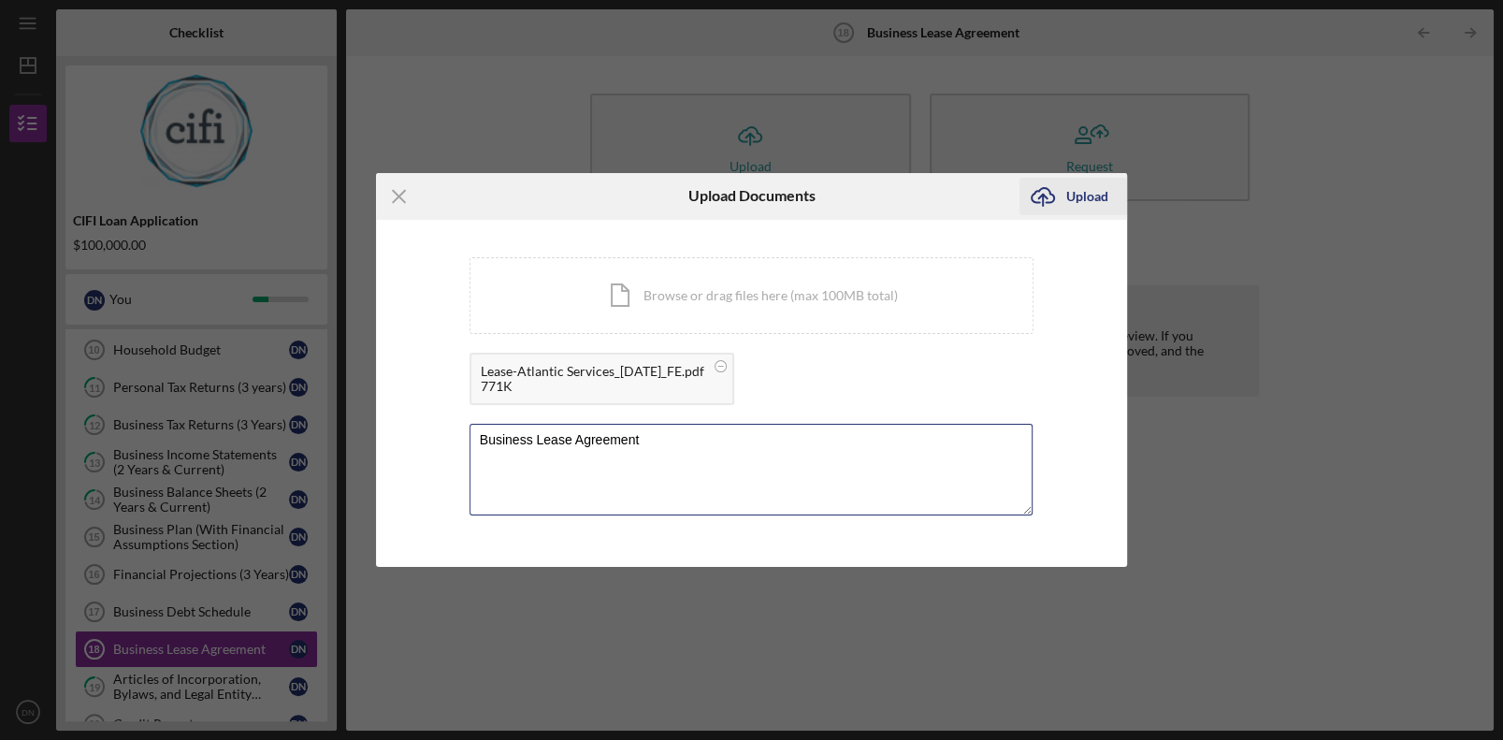
type textarea "Business Lease Agreement"
click at [942, 190] on div "Upload" at bounding box center [1087, 196] width 42 height 37
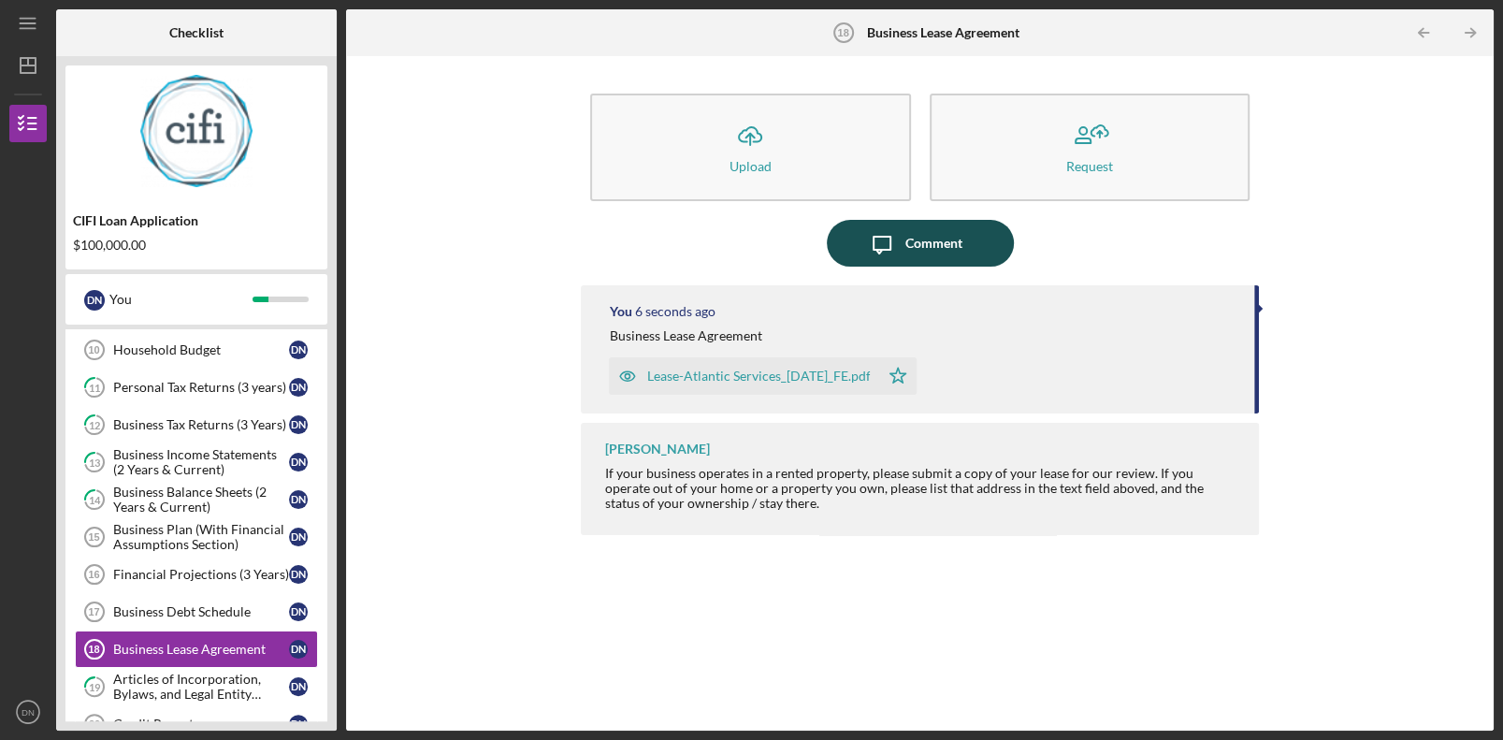
click at [942, 242] on button "Icon/Message Comment" at bounding box center [920, 243] width 187 height 47
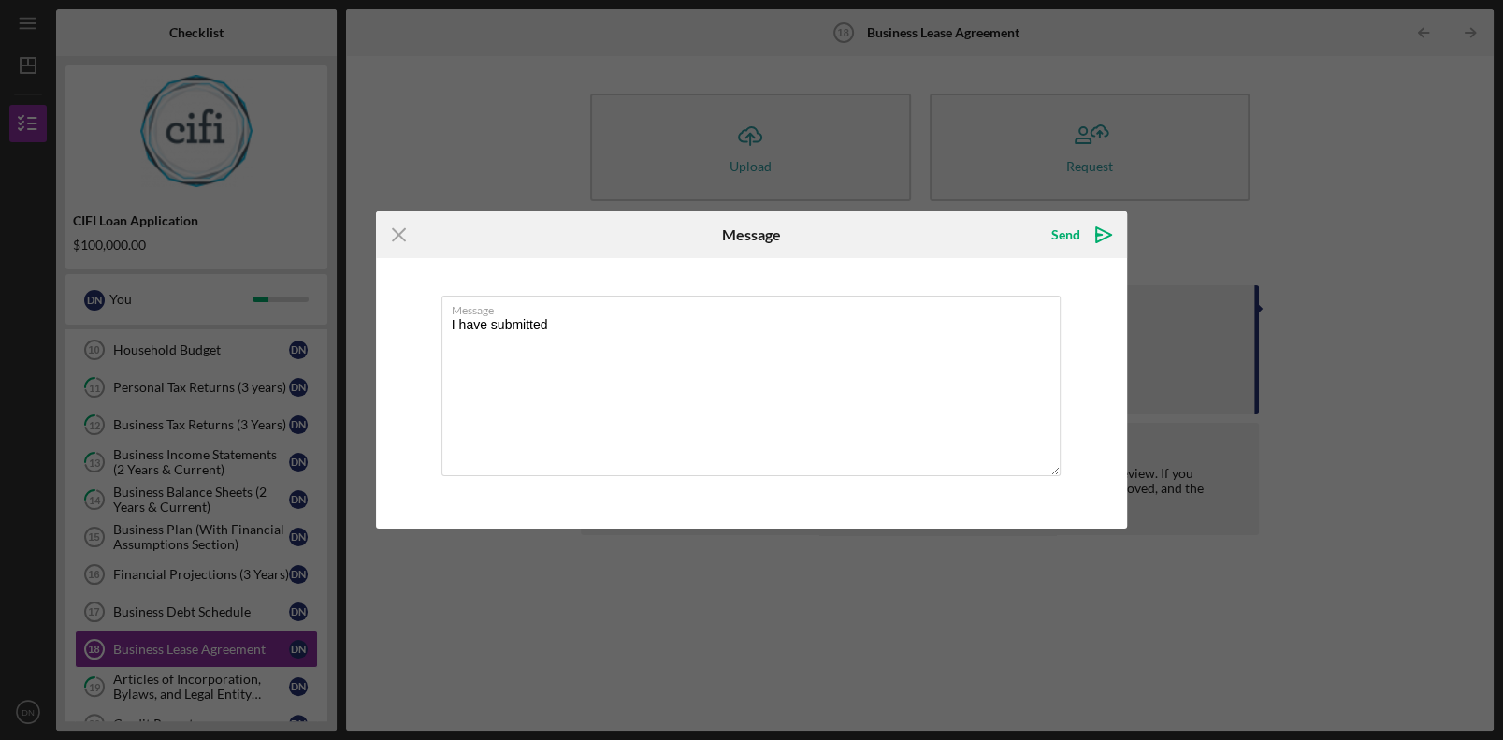
drag, startPoint x: 870, startPoint y: 233, endPoint x: 919, endPoint y: 112, distance: 130.4
click at [919, 112] on div "Icon/Menu Close Message Send Icon/icon-invite-send Message I have submitted Can…" at bounding box center [751, 370] width 1503 height 740
click at [641, 319] on textarea "I have submitted" at bounding box center [751, 385] width 620 height 180
type textarea "I have submitted Business Lease"
click at [942, 234] on icon "Icon/icon-invite-send" at bounding box center [1103, 234] width 47 height 47
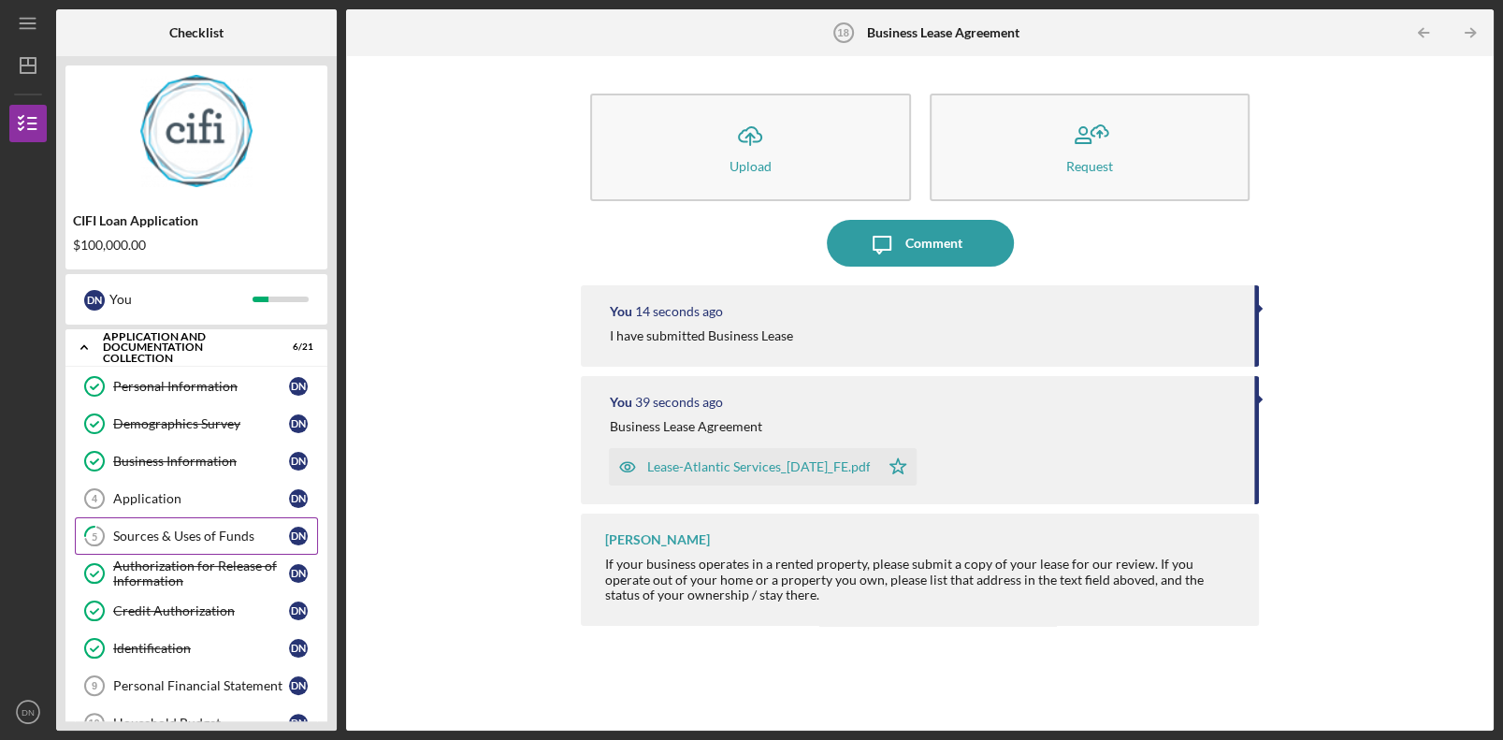
click at [223, 498] on div "Sources & Uses of Funds" at bounding box center [201, 535] width 176 height 15
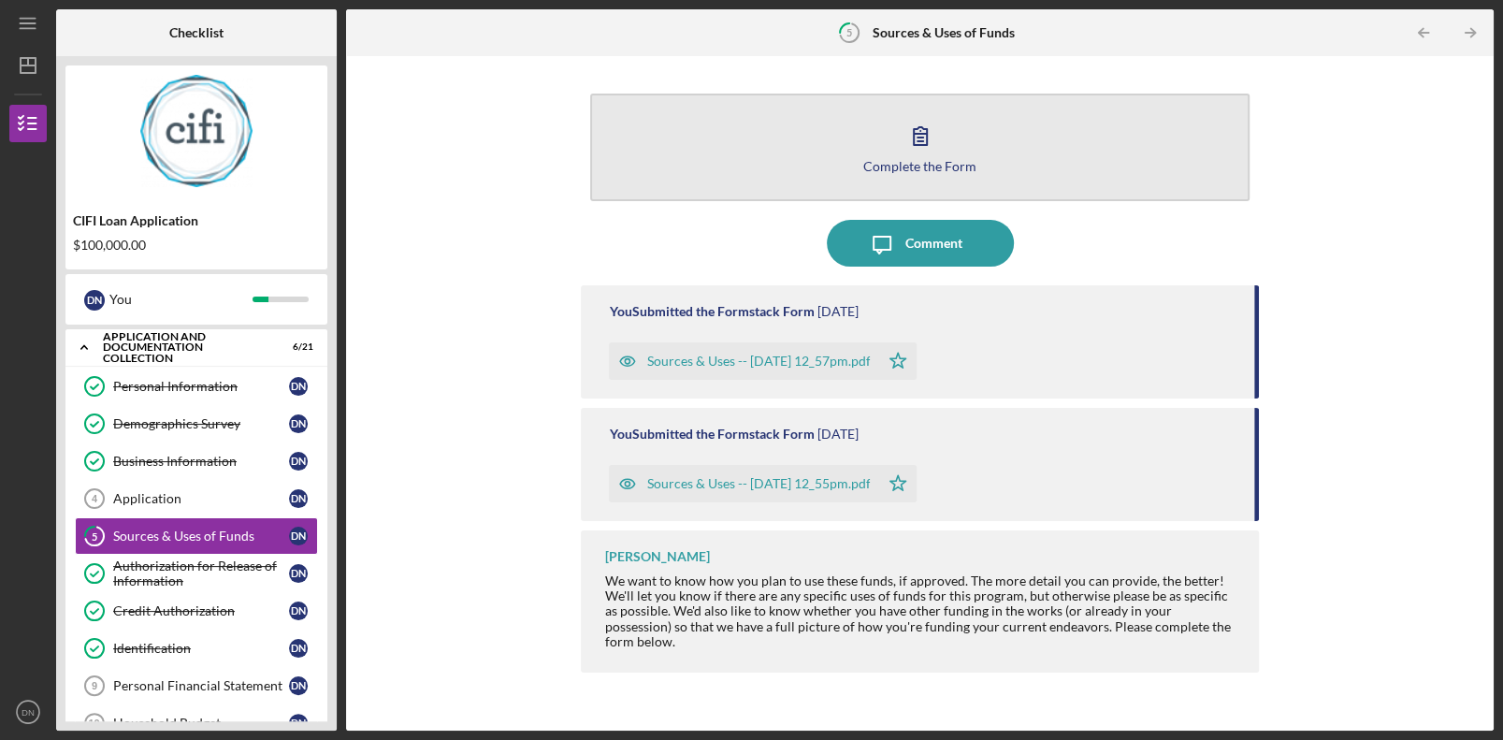
click at [875, 159] on div "Complete the Form" at bounding box center [919, 166] width 113 height 14
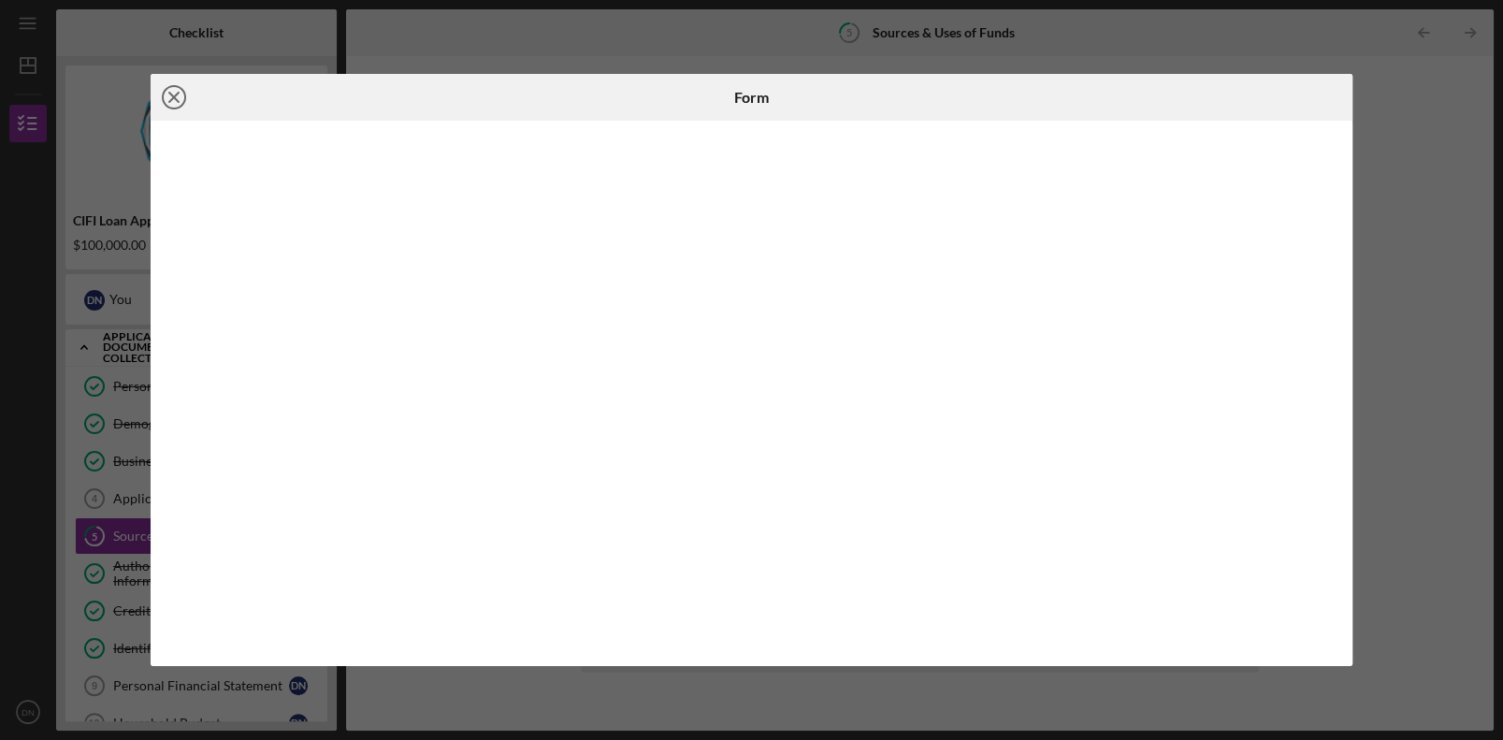
click at [170, 91] on icon "Icon/Close" at bounding box center [174, 97] width 47 height 47
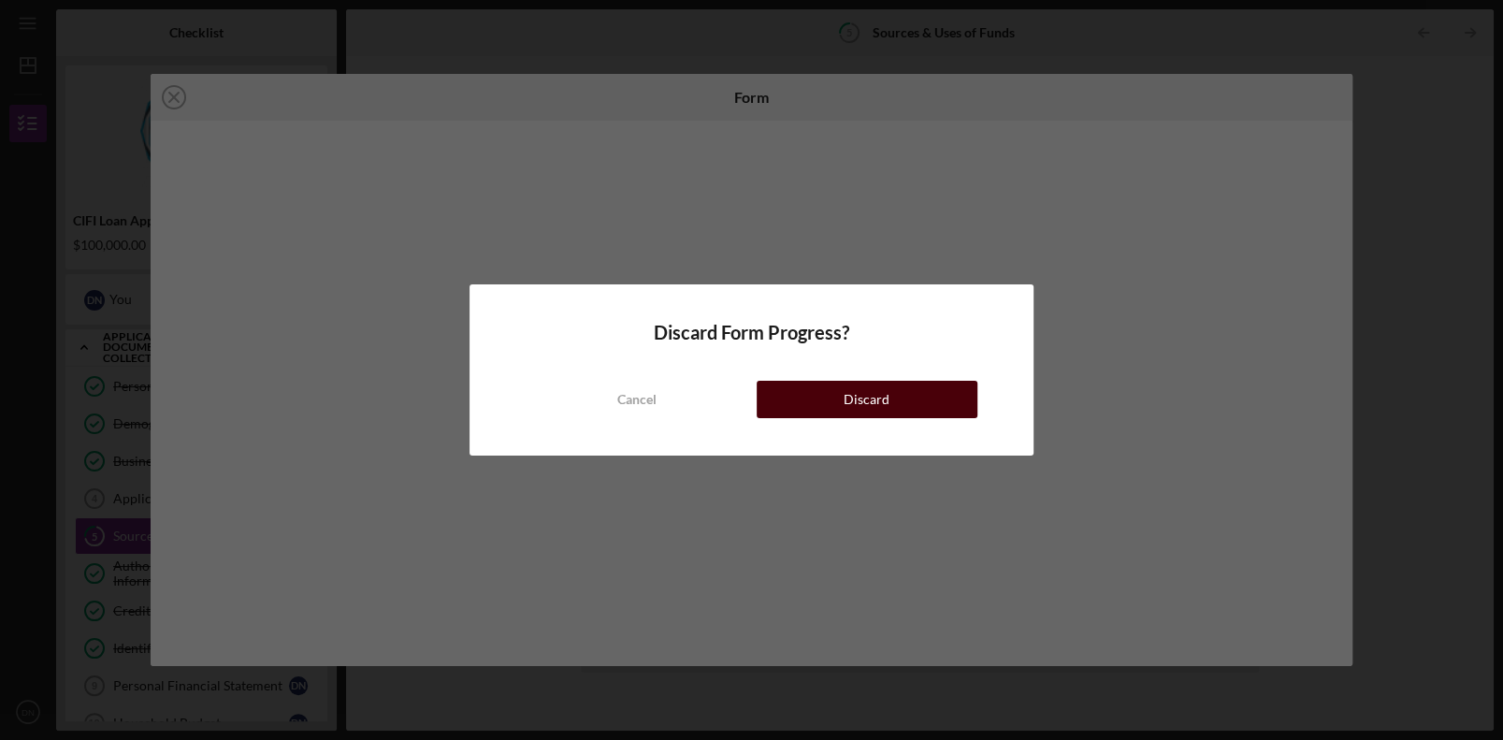
click at [867, 397] on div "Discard" at bounding box center [866, 399] width 46 height 37
